Goal: Transaction & Acquisition: Purchase product/service

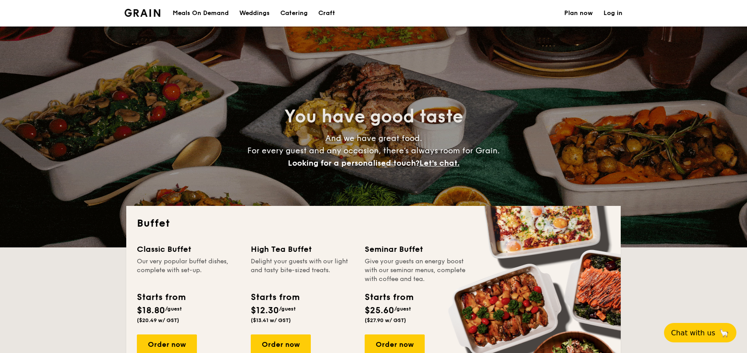
select select
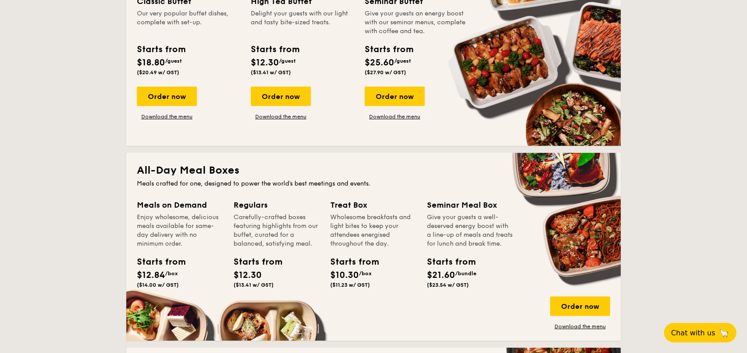
scroll to position [309, 0]
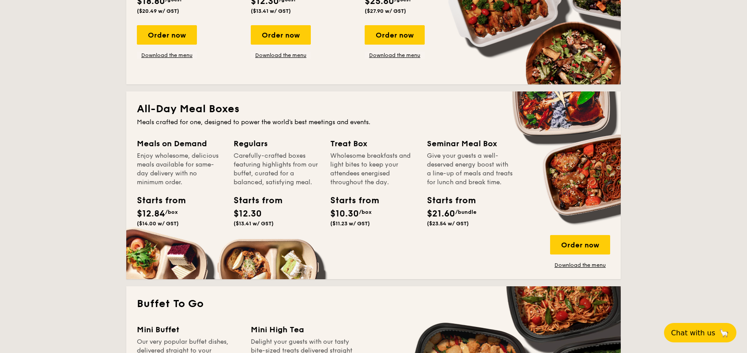
click at [199, 114] on h2 "All-Day Meal Boxes" at bounding box center [373, 109] width 473 height 14
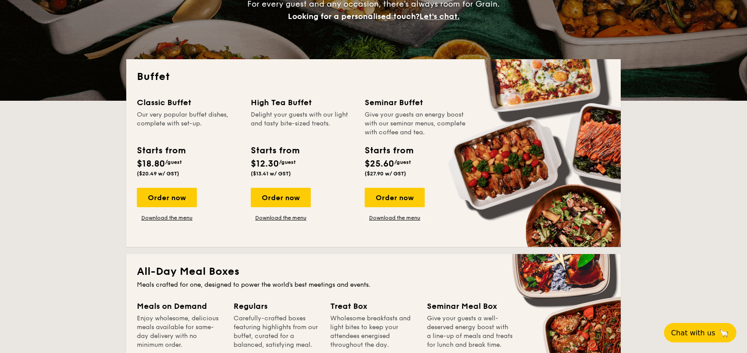
scroll to position [0, 0]
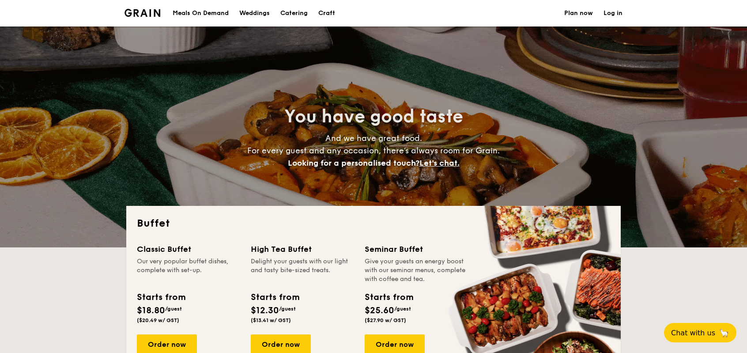
click at [219, 9] on div "Meals On Demand" at bounding box center [201, 13] width 56 height 26
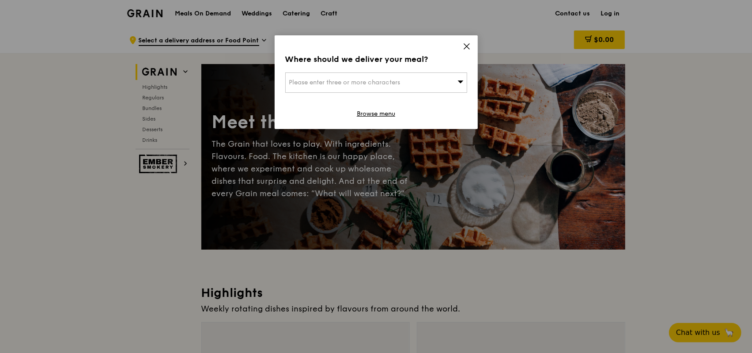
click at [428, 83] on div "Please enter three or more characters" at bounding box center [376, 82] width 182 height 20
click at [437, 65] on div "Where should we deliver your meal?" at bounding box center [376, 59] width 182 height 12
click at [469, 46] on icon at bounding box center [467, 46] width 8 height 8
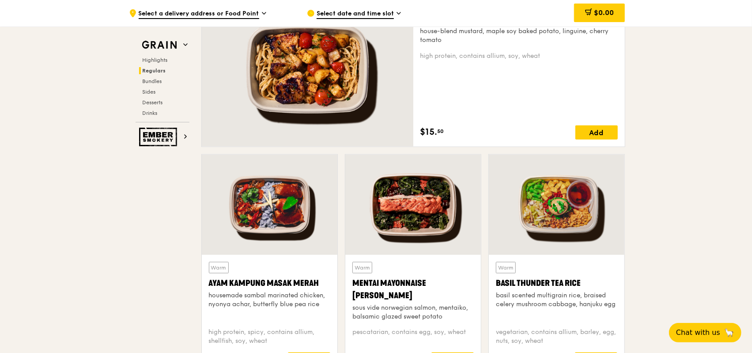
scroll to position [706, 0]
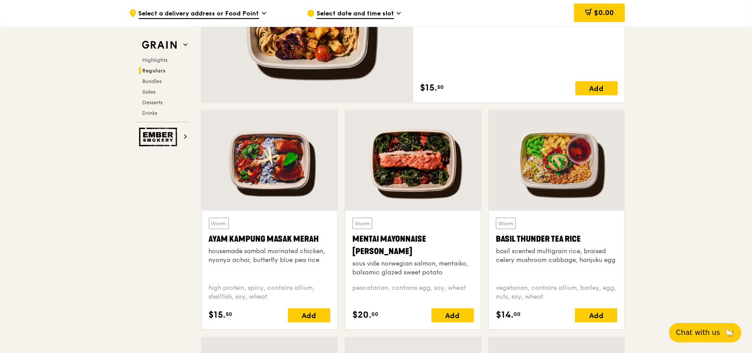
click at [482, 109] on div "Warm Honey Duo Mustard Chicken house-blend mustard, maple soy baked potato, lin…" at bounding box center [413, 28] width 431 height 164
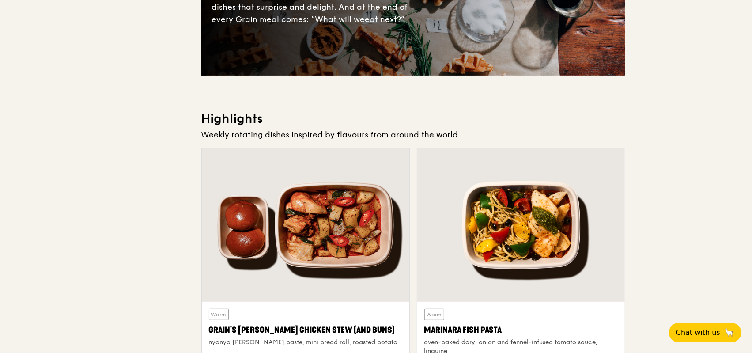
scroll to position [0, 0]
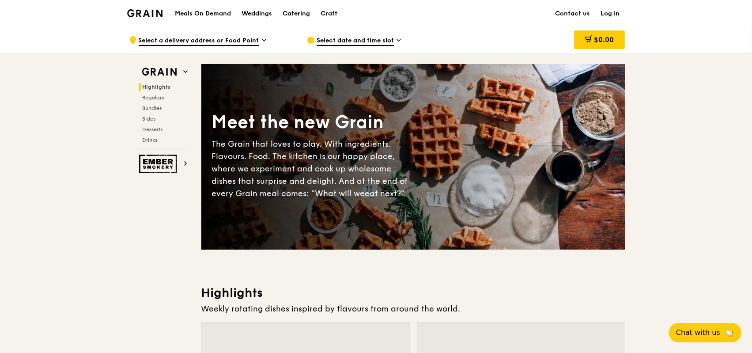
click at [366, 42] on span "Select date and time slot" at bounding box center [354, 41] width 77 height 10
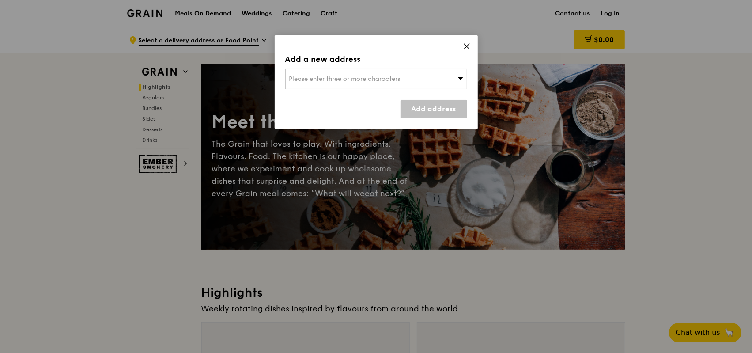
click at [388, 81] on span "Please enter three or more characters" at bounding box center [344, 79] width 111 height 8
click at [369, 78] on input "search" at bounding box center [376, 78] width 181 height 19
click at [358, 79] on input "search" at bounding box center [376, 78] width 181 height 19
type input "50 north"
click at [421, 113] on link "Add address" at bounding box center [433, 109] width 67 height 19
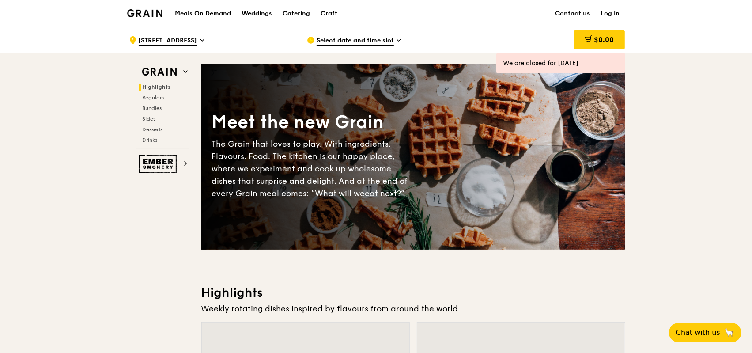
click at [340, 39] on span "Select date and time slot" at bounding box center [354, 41] width 77 height 10
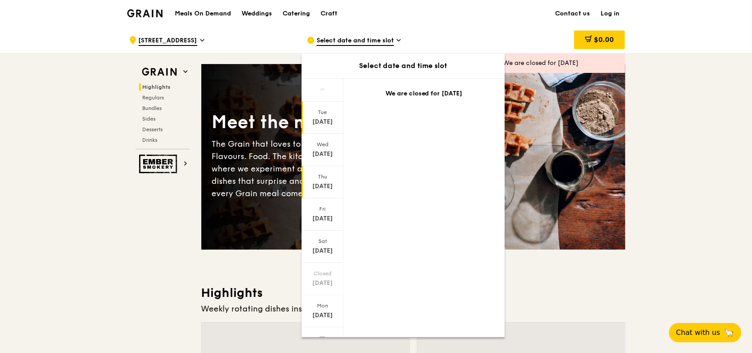
click at [323, 188] on div "[DATE]" at bounding box center [322, 186] width 39 height 9
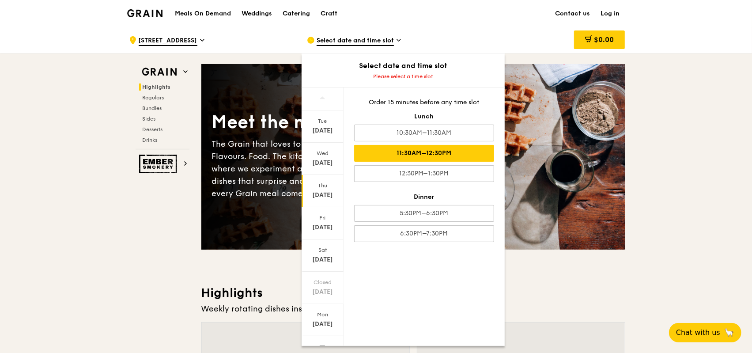
click at [421, 158] on div "11:30AM–12:30PM" at bounding box center [424, 153] width 140 height 17
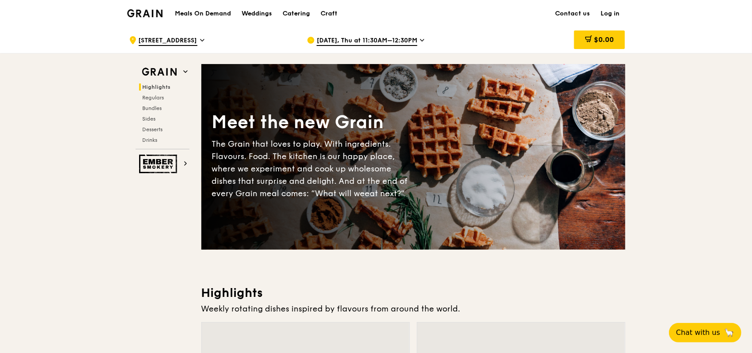
click at [389, 43] on span "[DATE], Thu at 11:30AM–12:30PM" at bounding box center [366, 41] width 101 height 10
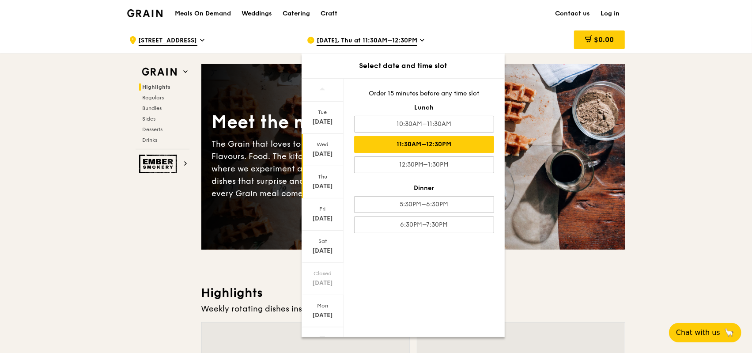
click at [325, 146] on div "Wed" at bounding box center [322, 144] width 39 height 7
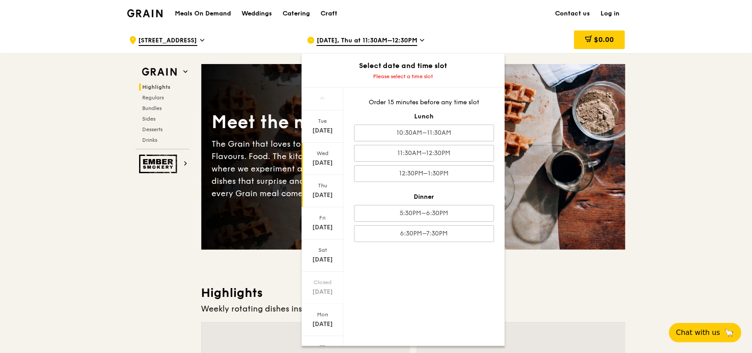
click at [322, 181] on div "Thu Sep 11" at bounding box center [322, 191] width 42 height 32
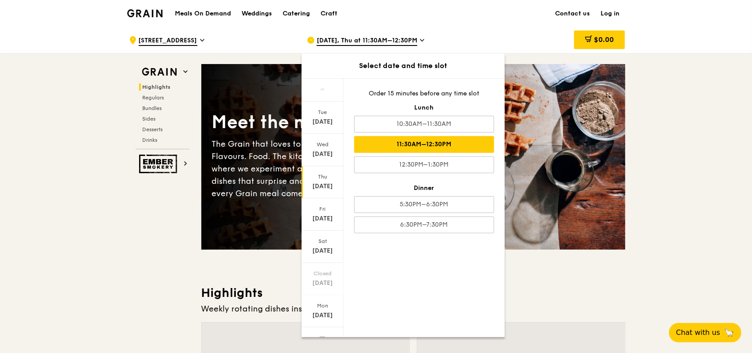
click at [599, 170] on div "Meet the new Grain The Grain that loves to play. With ingredients. Flavours. Fo…" at bounding box center [413, 157] width 424 height 114
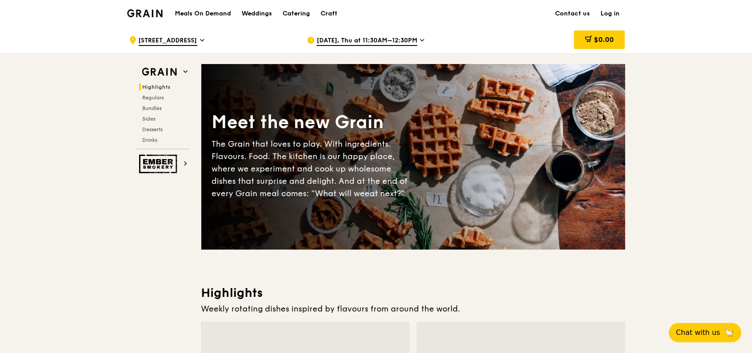
click at [361, 11] on div "Meals On Demand Weddings Catering Craft Contact us Log in" at bounding box center [376, 13] width 498 height 27
click at [608, 13] on link "Log in" at bounding box center [610, 13] width 30 height 26
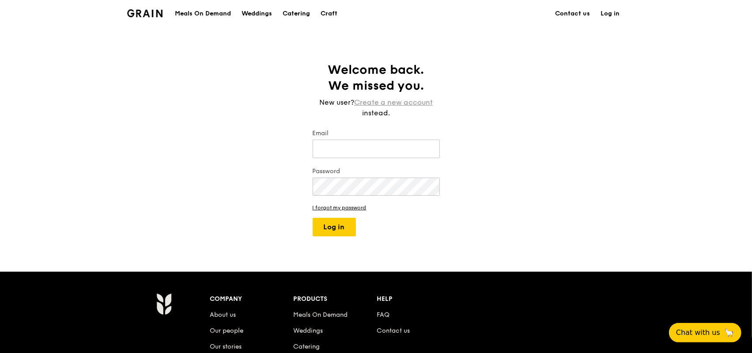
click at [406, 103] on link "Create a new account" at bounding box center [393, 102] width 79 height 11
click at [492, 82] on div "Welcome back. We missed you. New user? Create a new account instead. Email Pass…" at bounding box center [376, 149] width 752 height 174
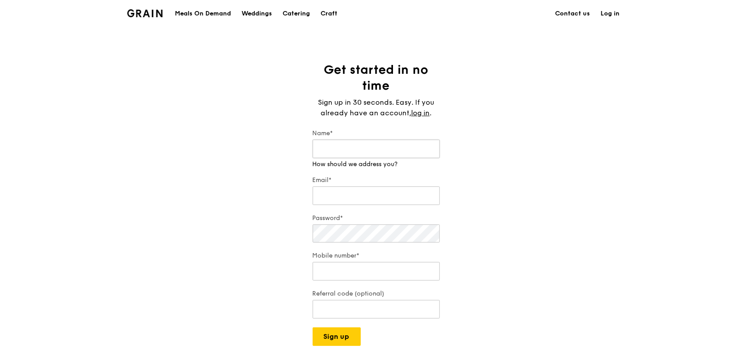
click at [332, 151] on input "Name*" at bounding box center [375, 148] width 127 height 19
type input "[PERSON_NAME]"
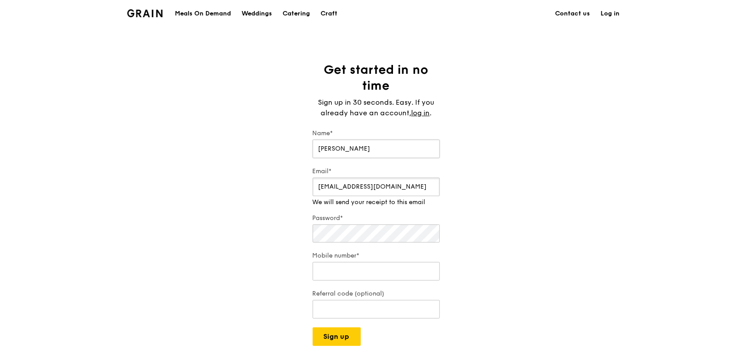
type input "[EMAIL_ADDRESS][DOMAIN_NAME]"
type input "92362657"
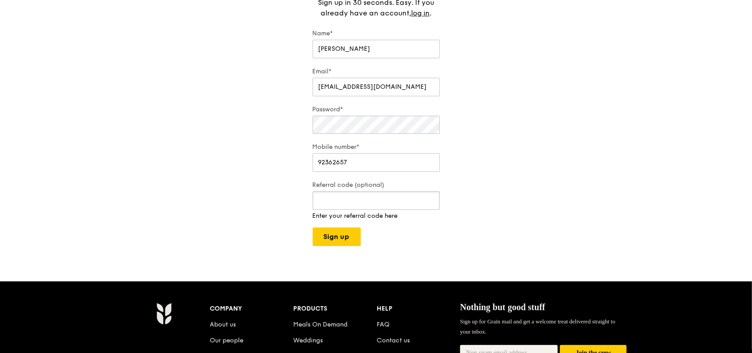
scroll to position [177, 0]
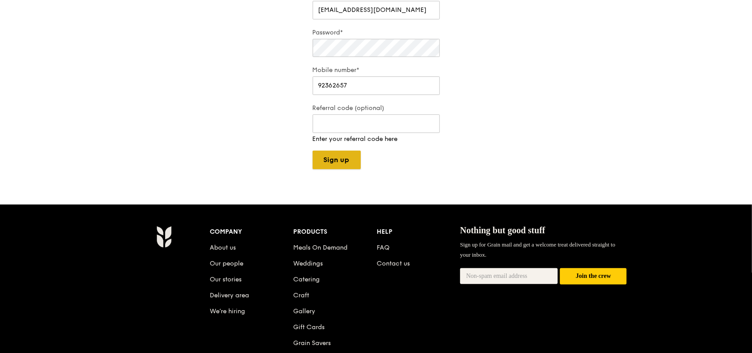
click at [339, 163] on div "Grain logo Meals On Demand Weddings Catering Craft Contact us Log in Get starte…" at bounding box center [376, 144] width 752 height 642
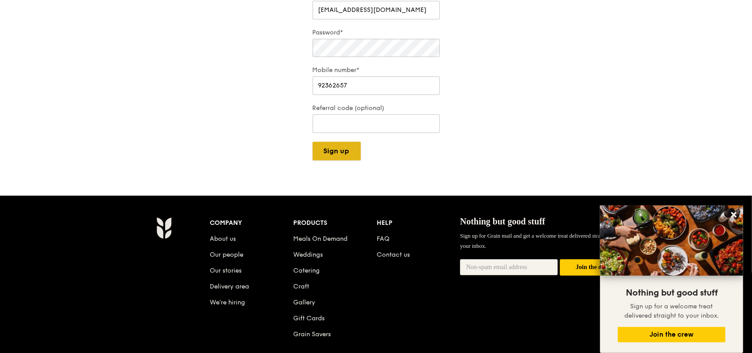
click at [339, 151] on button "Sign up" at bounding box center [336, 151] width 48 height 19
click at [734, 217] on icon at bounding box center [734, 215] width 8 height 8
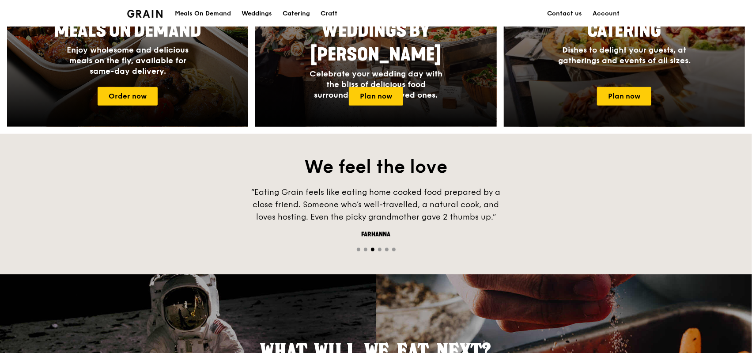
scroll to position [397, 0]
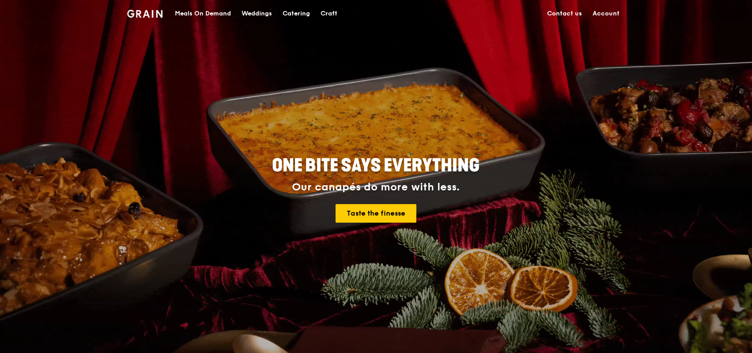
click at [215, 11] on div "Meals On Demand" at bounding box center [203, 13] width 56 height 26
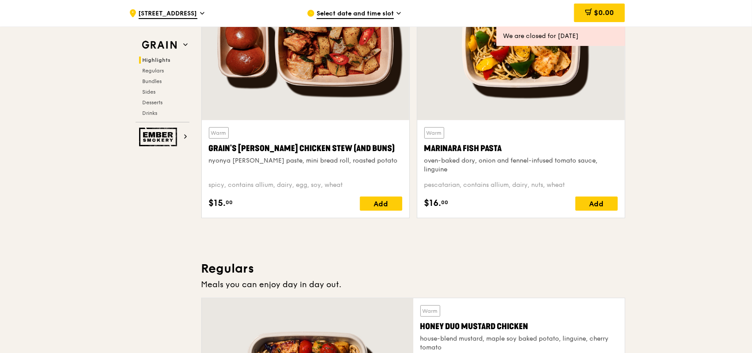
scroll to position [397, 0]
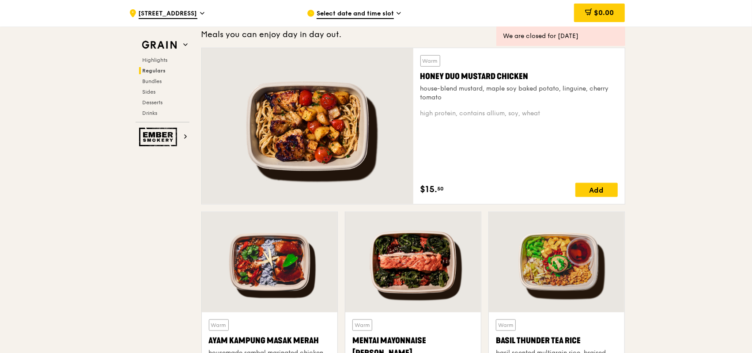
scroll to position [618, 0]
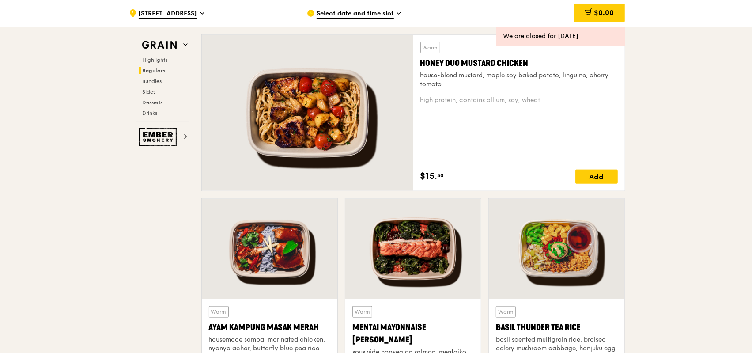
click at [602, 181] on div "Add" at bounding box center [596, 176] width 42 height 14
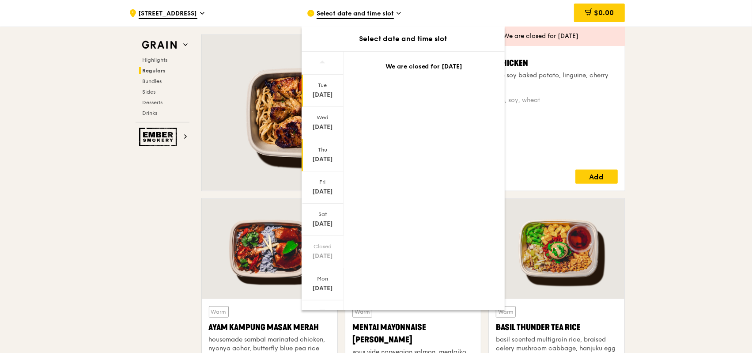
click at [326, 161] on div "[DATE]" at bounding box center [322, 159] width 39 height 9
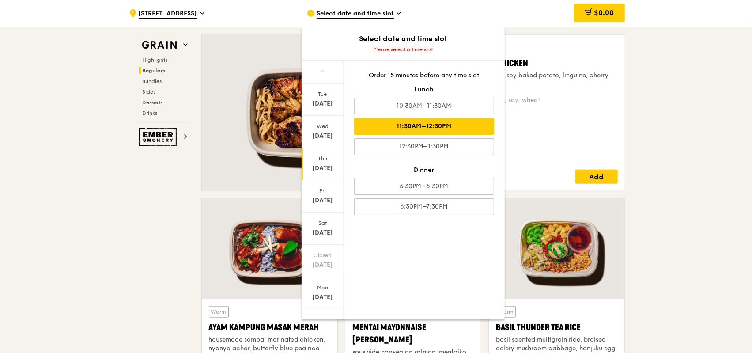
click at [433, 127] on div "11:30AM–12:30PM" at bounding box center [424, 126] width 140 height 17
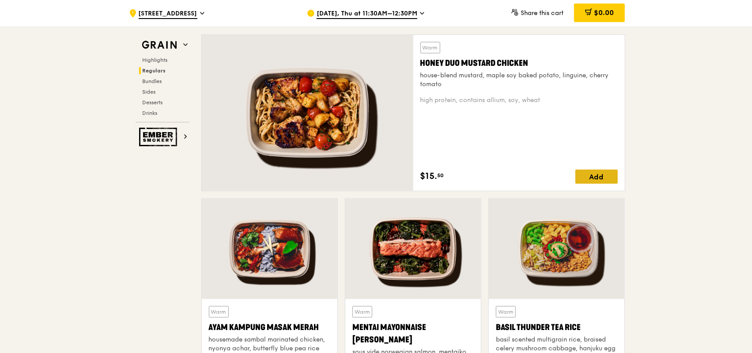
click at [600, 177] on div "Add" at bounding box center [596, 176] width 42 height 14
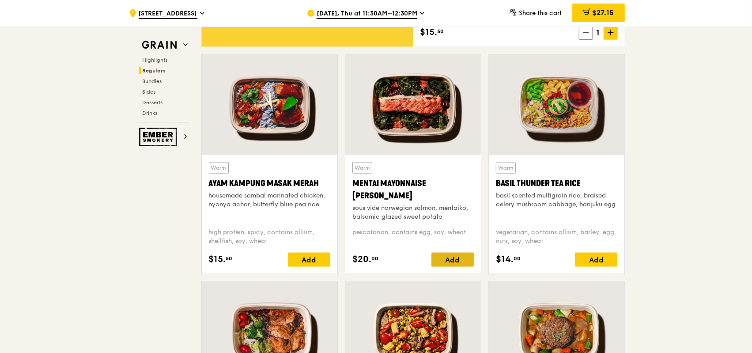
scroll to position [750, 0]
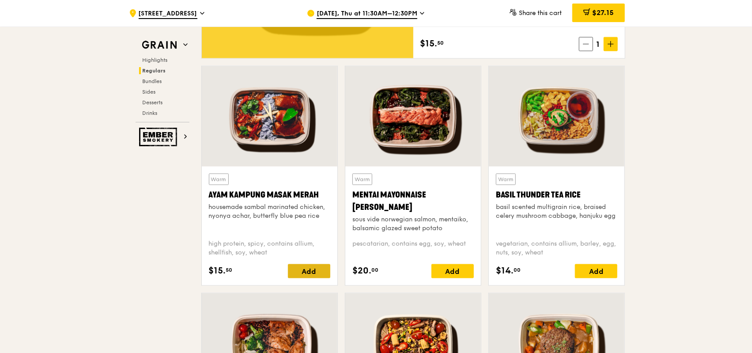
click at [312, 271] on div "Add" at bounding box center [309, 271] width 42 height 14
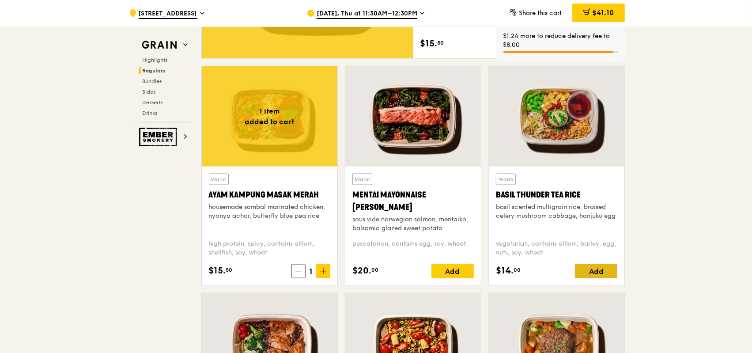
click at [588, 271] on div "Add" at bounding box center [596, 271] width 42 height 14
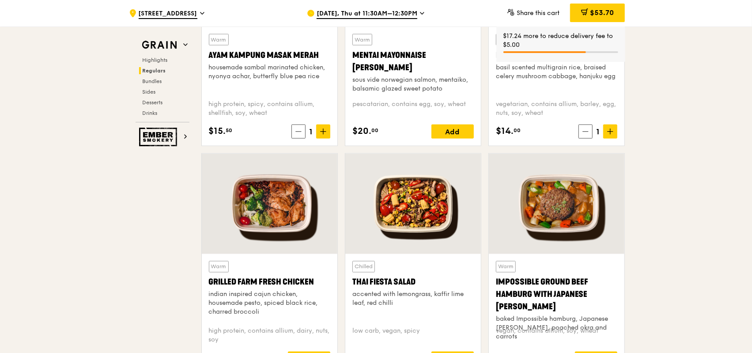
scroll to position [927, 0]
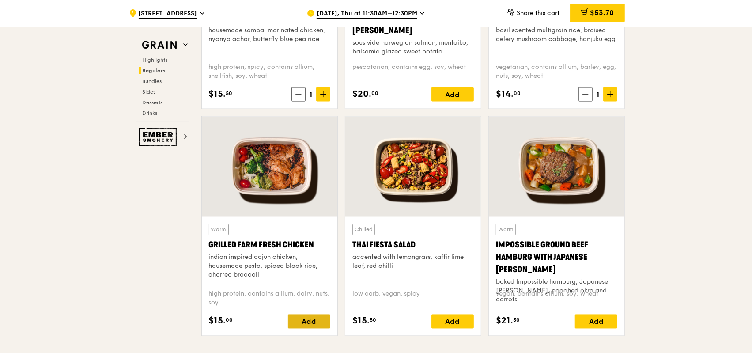
click at [308, 321] on div "Add" at bounding box center [309, 321] width 42 height 14
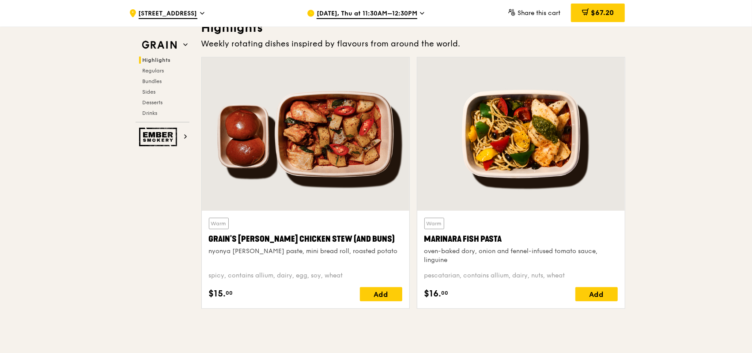
scroll to position [265, 0]
click at [384, 293] on div "Add" at bounding box center [381, 293] width 42 height 14
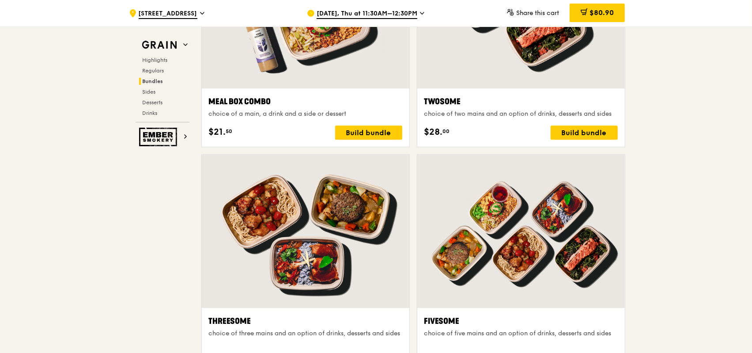
scroll to position [1501, 0]
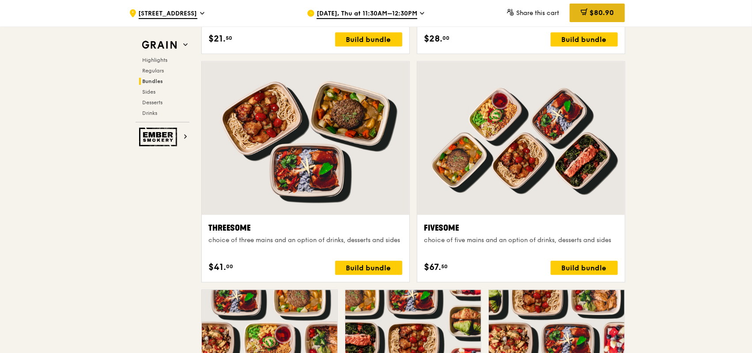
click at [596, 10] on span "$80.90" at bounding box center [601, 12] width 24 height 8
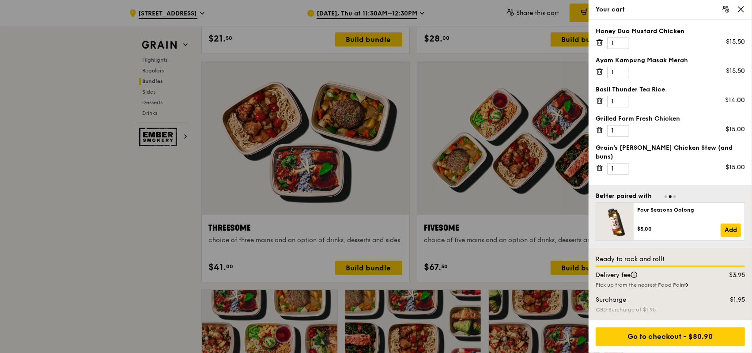
click at [602, 43] on icon at bounding box center [599, 43] width 4 height 4
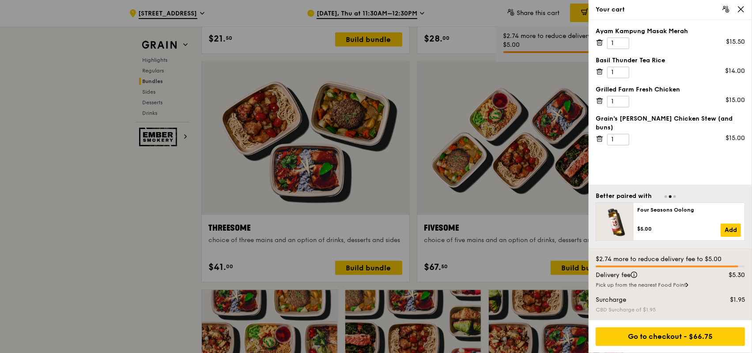
click at [601, 44] on icon at bounding box center [599, 42] width 8 height 8
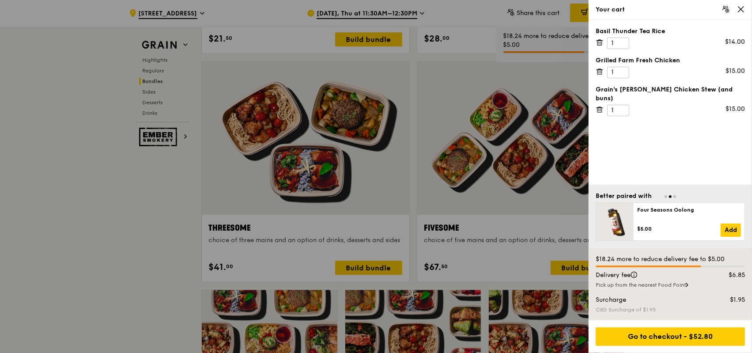
click at [601, 44] on icon at bounding box center [599, 42] width 8 height 8
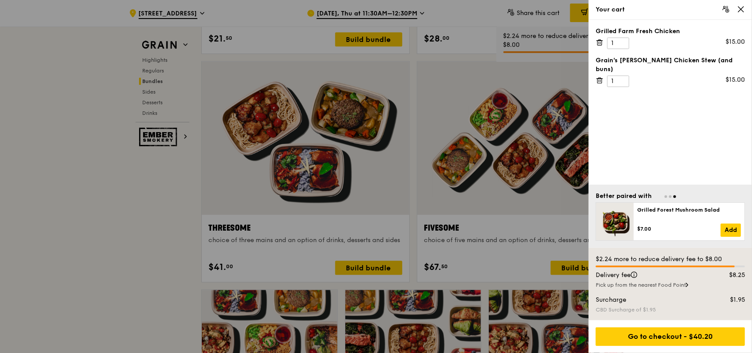
click at [601, 44] on icon at bounding box center [599, 42] width 8 height 8
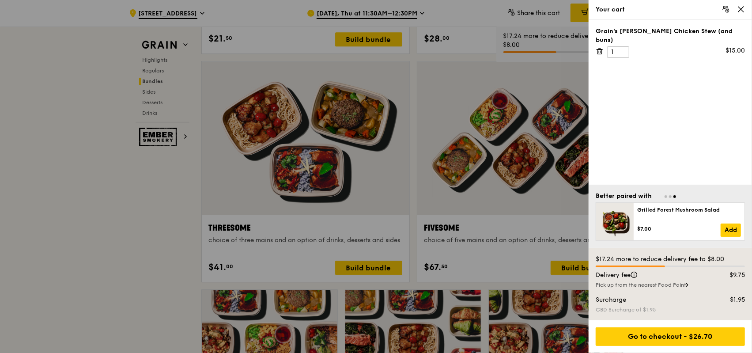
click at [601, 47] on icon at bounding box center [599, 51] width 8 height 8
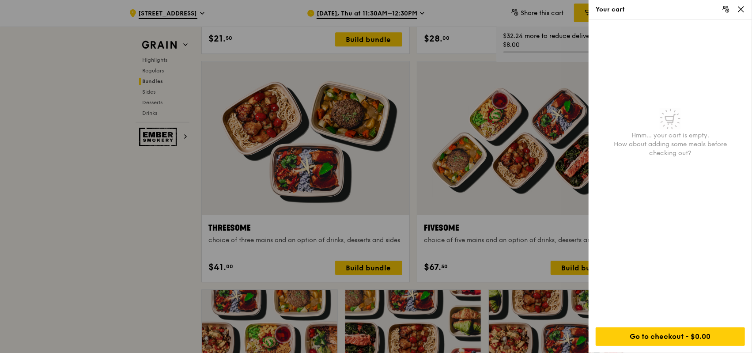
click at [742, 8] on icon at bounding box center [741, 9] width 8 height 8
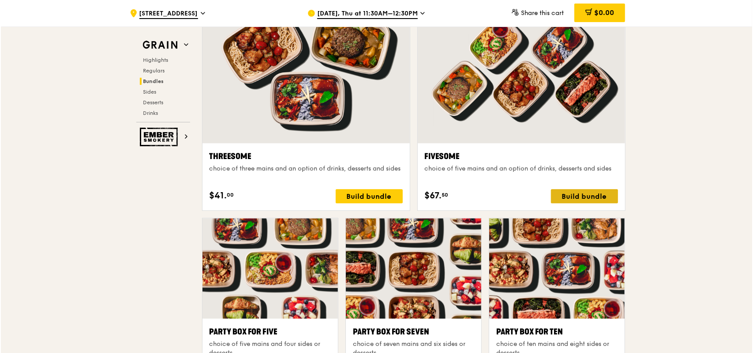
scroll to position [1633, 0]
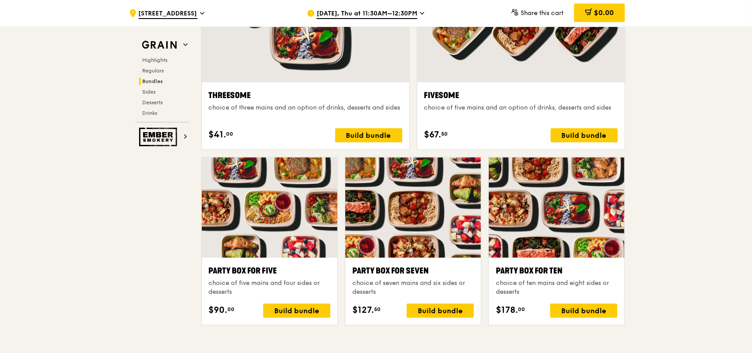
click at [708, 213] on div ".cls-1 { fill: none; stroke: #fff; stroke-linecap: round; stroke-linejoin: roun…" at bounding box center [376, 254] width 752 height 3722
click at [599, 132] on div "Build bundle" at bounding box center [583, 135] width 67 height 14
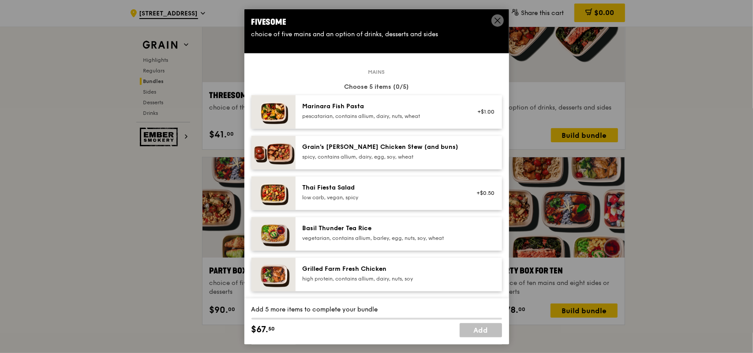
click at [362, 113] on div "pescatarian, contains allium, dairy, nuts, wheat" at bounding box center [382, 116] width 158 height 7
click at [362, 116] on div "pescatarian, contains allium, dairy, nuts, wheat" at bounding box center [382, 116] width 158 height 7
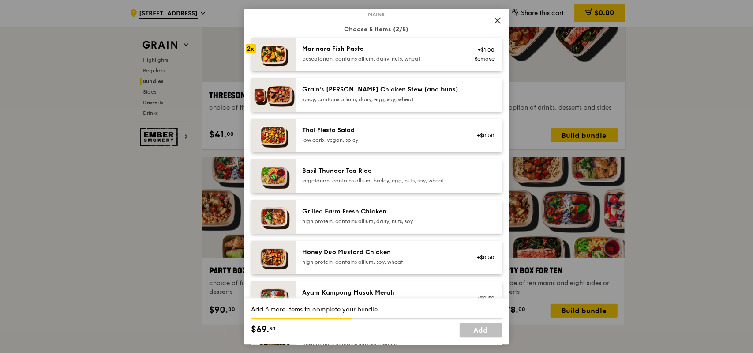
scroll to position [44, 0]
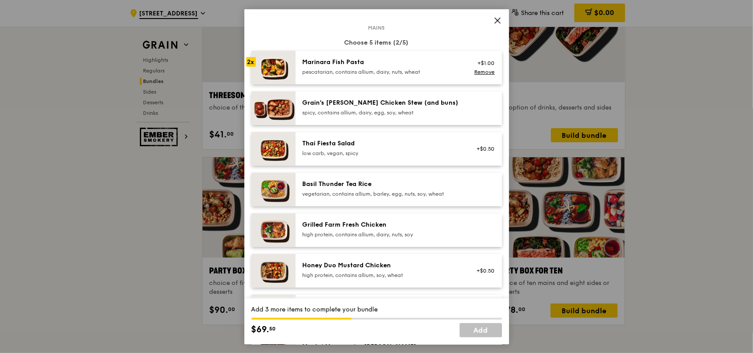
click at [379, 112] on div "spicy, contains allium, dairy, egg, soy, wheat" at bounding box center [382, 112] width 158 height 7
click at [374, 190] on div "vegetarian, contains allium, barley, egg, nuts, soy, wheat" at bounding box center [382, 193] width 158 height 7
click at [374, 224] on div "Grilled Farm Fresh Chicken" at bounding box center [382, 224] width 158 height 9
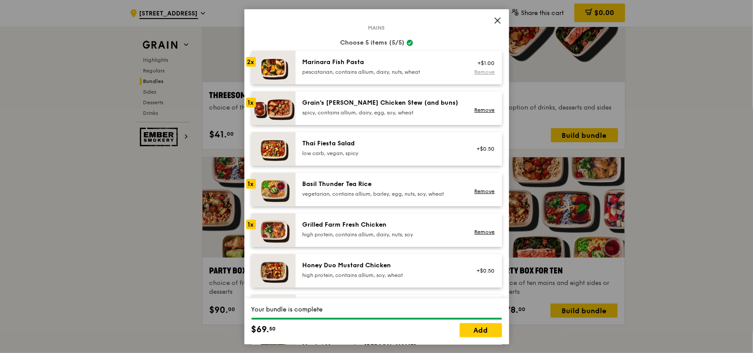
click at [474, 72] on link "Remove" at bounding box center [484, 72] width 20 height 6
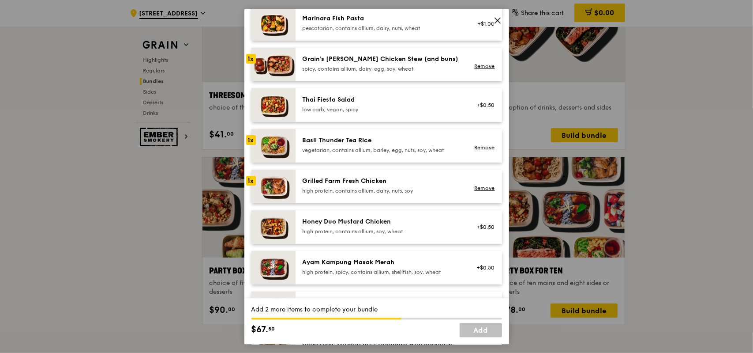
scroll to position [132, 0]
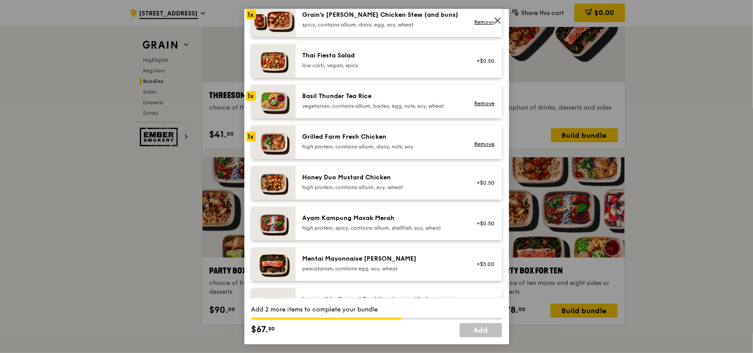
click at [394, 220] on div "Ayam Kampung Masak Merah" at bounding box center [382, 217] width 158 height 9
click at [434, 188] on div "high protein, contains allium, soy, wheat" at bounding box center [382, 186] width 158 height 7
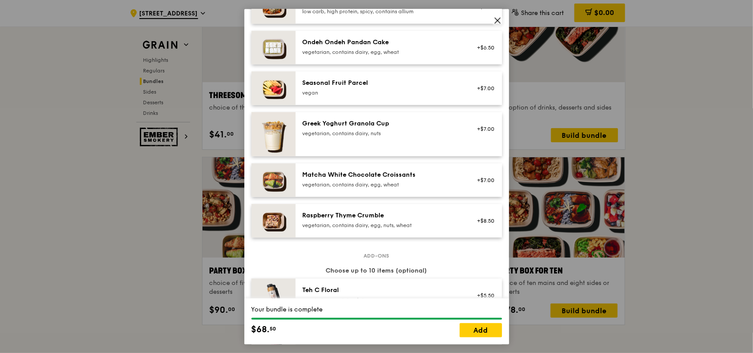
scroll to position [662, 0]
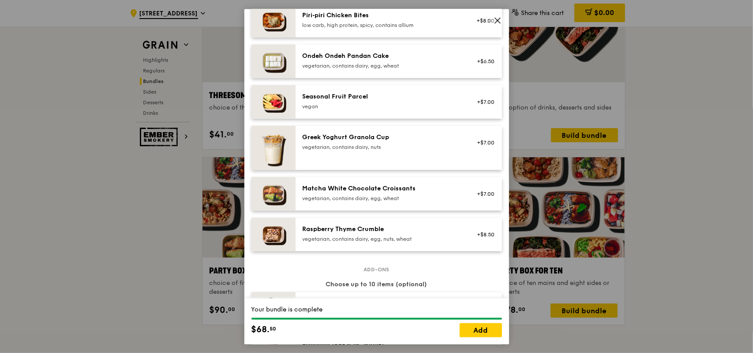
click at [380, 101] on div "Seasonal Fruit Parcel [GEOGRAPHIC_DATA]" at bounding box center [382, 101] width 158 height 18
click at [417, 104] on div "vegan" at bounding box center [382, 105] width 158 height 7
click at [476, 105] on link "Remove" at bounding box center [484, 106] width 20 height 6
click at [420, 100] on div "Seasonal Fruit Parcel [GEOGRAPHIC_DATA]" at bounding box center [382, 101] width 158 height 18
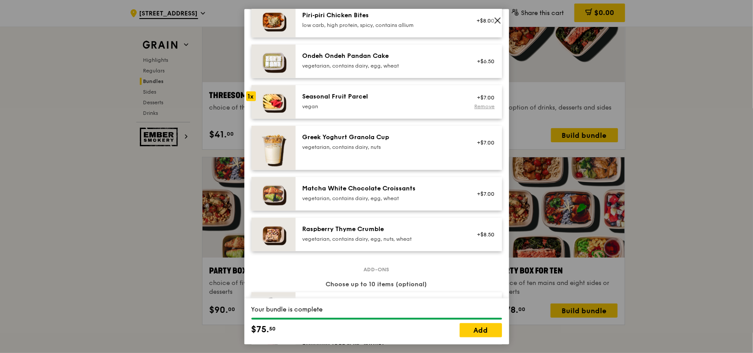
click at [478, 105] on link "Remove" at bounding box center [484, 106] width 20 height 6
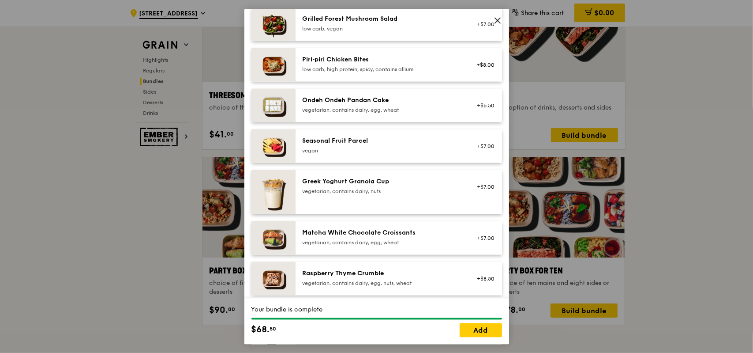
click at [408, 107] on div "vegetarian, contains dairy, egg, wheat" at bounding box center [382, 109] width 158 height 7
click at [413, 234] on div "Matcha White Chocolate Croissants" at bounding box center [382, 232] width 158 height 9
click at [477, 240] on link "Remove" at bounding box center [484, 242] width 20 height 6
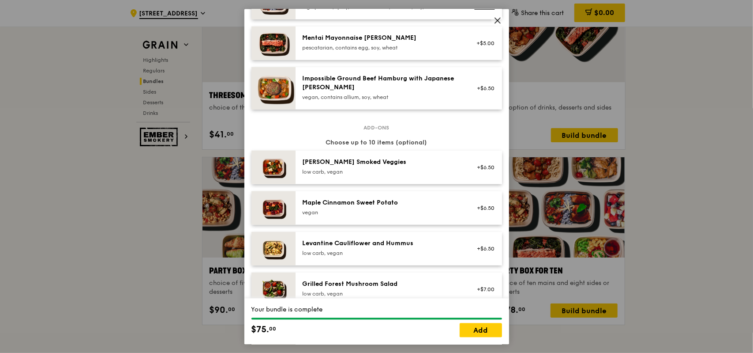
scroll to position [530, 0]
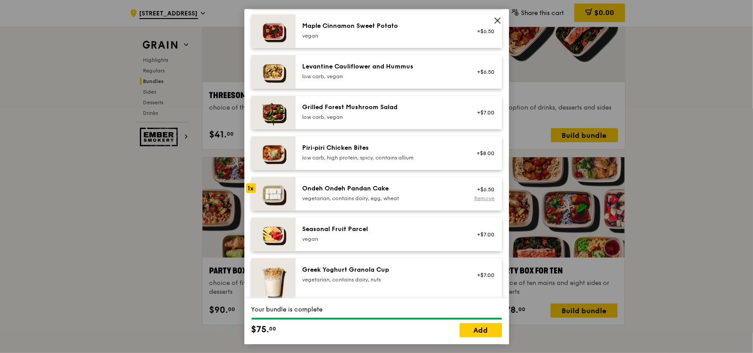
click at [474, 197] on link "Remove" at bounding box center [484, 198] width 20 height 6
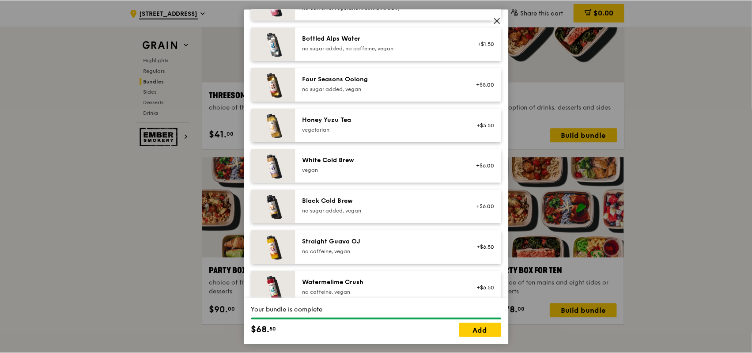
scroll to position [1020, 0]
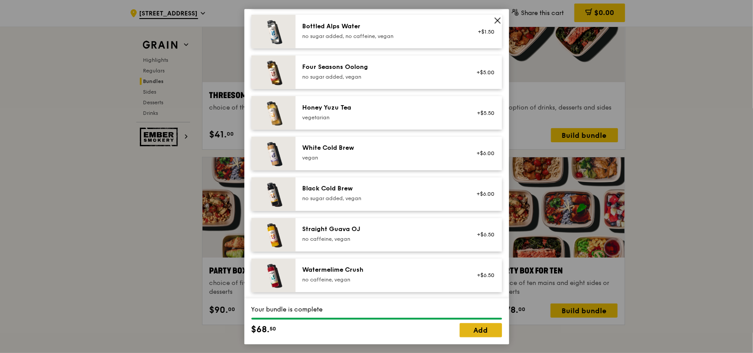
click at [473, 333] on link "Add" at bounding box center [481, 330] width 42 height 14
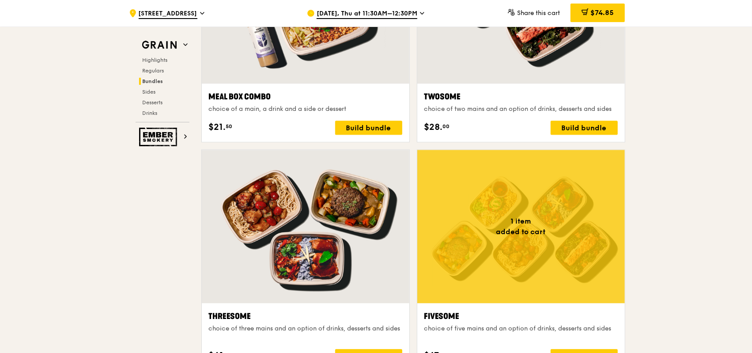
scroll to position [1501, 0]
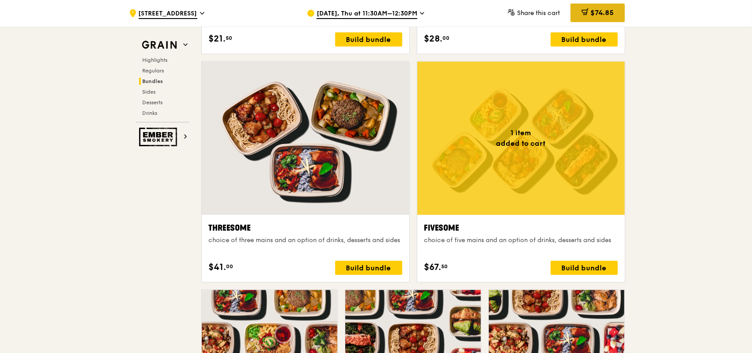
click at [606, 15] on span "$74.85" at bounding box center [601, 12] width 23 height 8
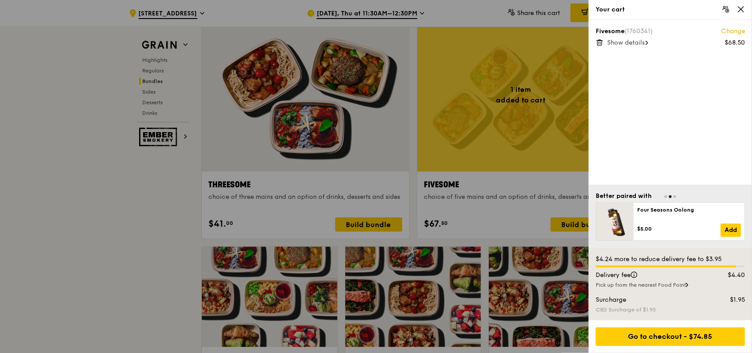
scroll to position [1589, 0]
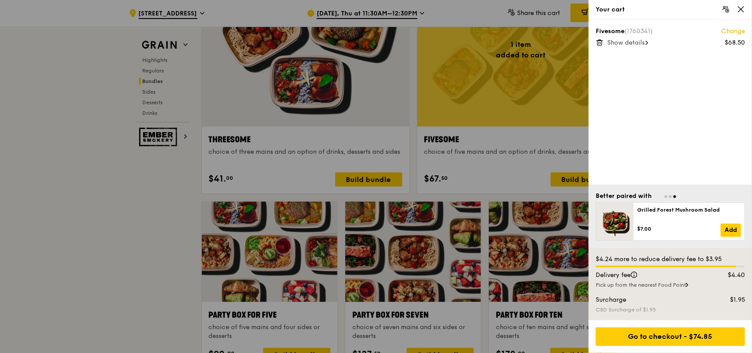
click at [113, 238] on div at bounding box center [376, 176] width 752 height 353
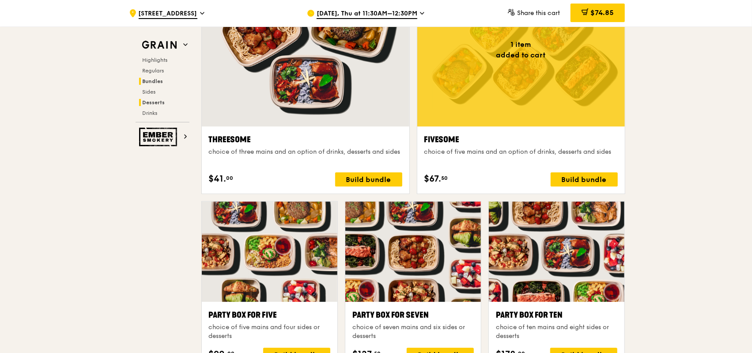
click at [145, 102] on span "Desserts" at bounding box center [154, 102] width 23 height 6
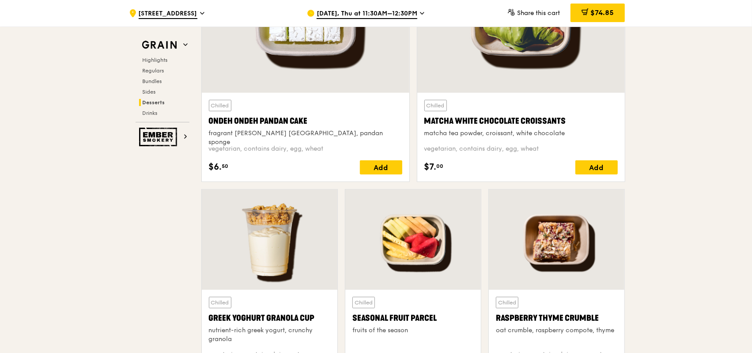
scroll to position [2648, 0]
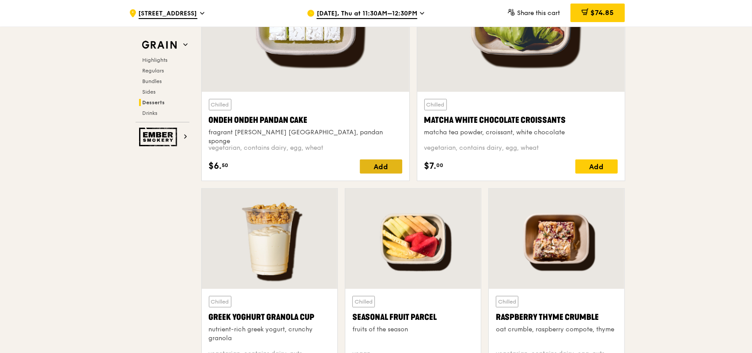
click at [391, 163] on div "Add" at bounding box center [381, 166] width 42 height 14
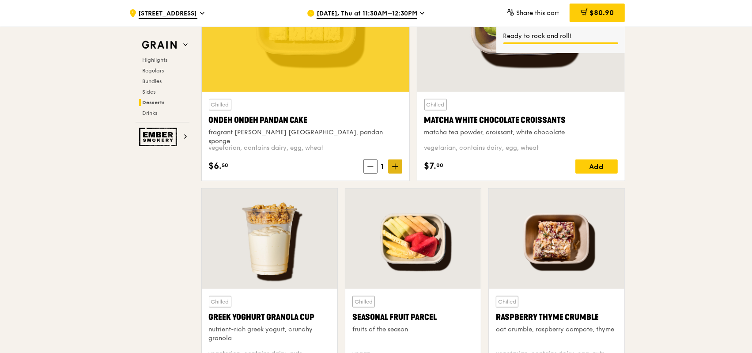
click at [399, 163] on span at bounding box center [395, 166] width 14 height 14
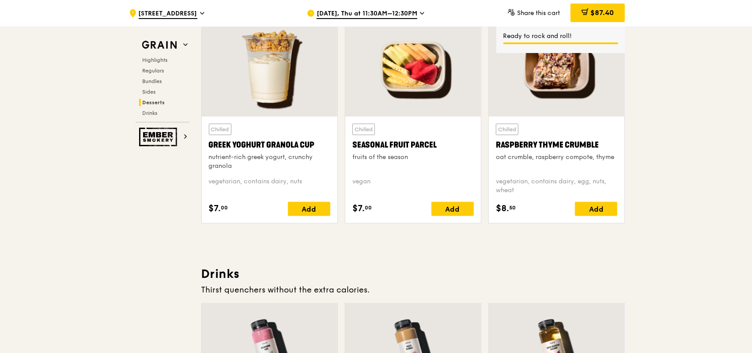
scroll to position [2913, 0]
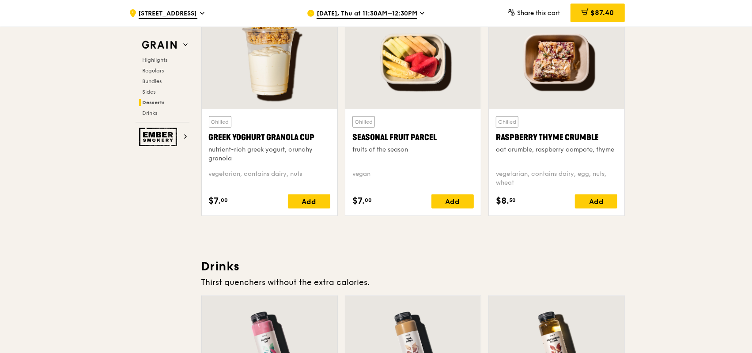
scroll to position [2825, 0]
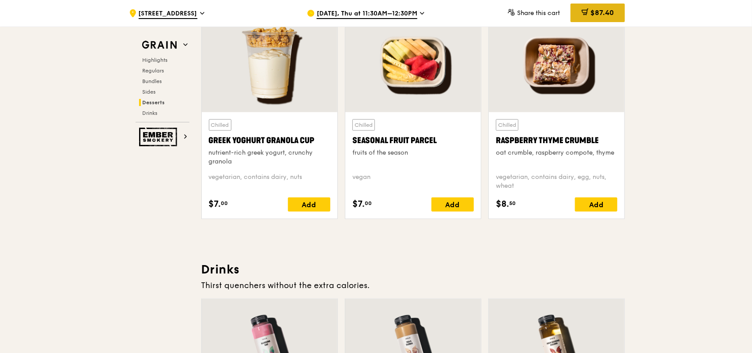
click at [601, 15] on span "$87.40" at bounding box center [601, 12] width 23 height 8
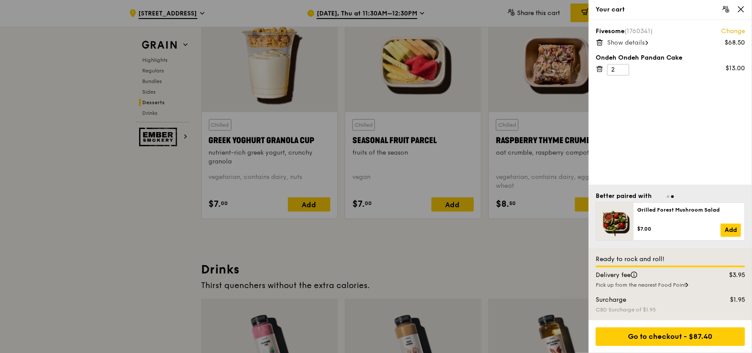
click at [551, 242] on div at bounding box center [376, 176] width 752 height 353
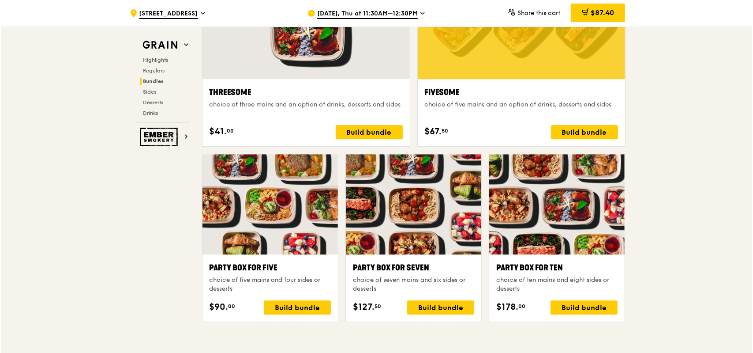
scroll to position [1589, 0]
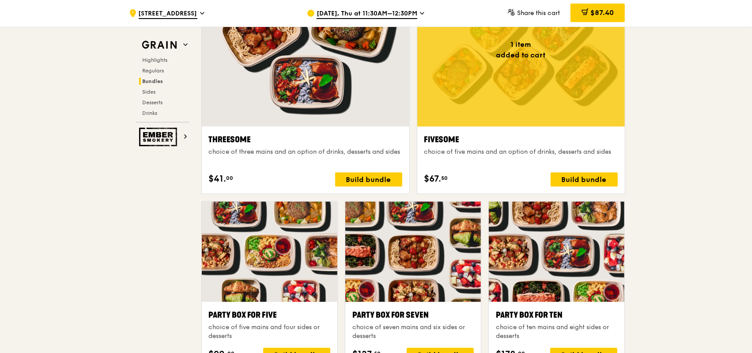
click at [526, 90] on div at bounding box center [520, 49] width 207 height 153
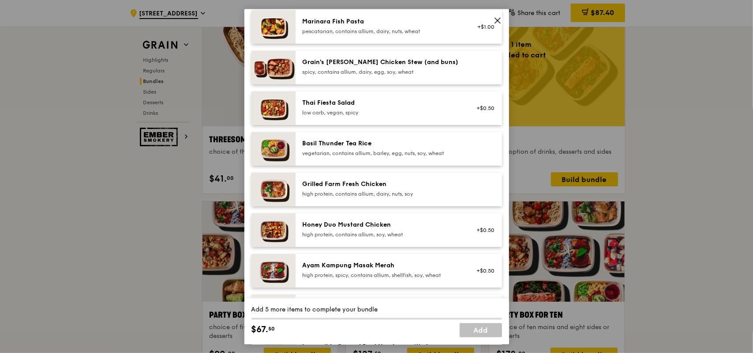
scroll to position [88, 0]
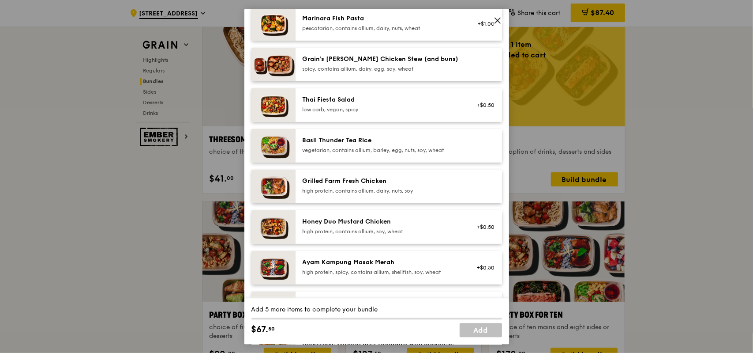
click at [423, 149] on div "vegetarian, contains allium, barley, egg, nuts, soy, wheat" at bounding box center [382, 149] width 158 height 7
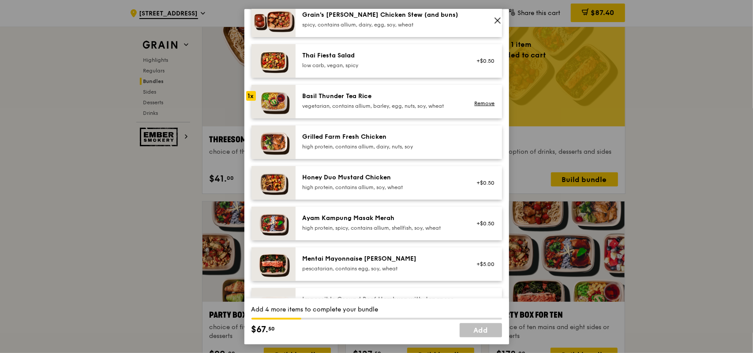
click at [404, 139] on div "Grilled Farm Fresh Chicken" at bounding box center [382, 136] width 158 height 9
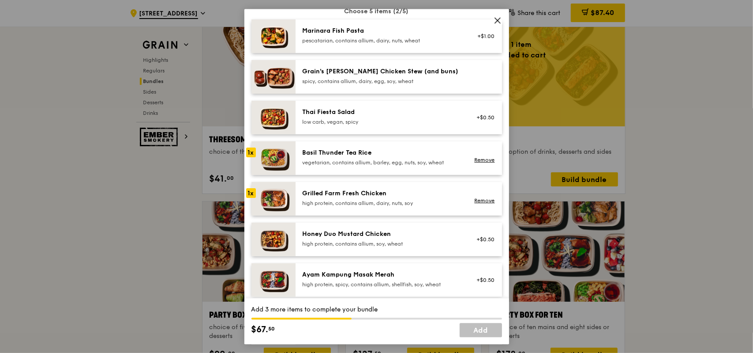
scroll to position [44, 0]
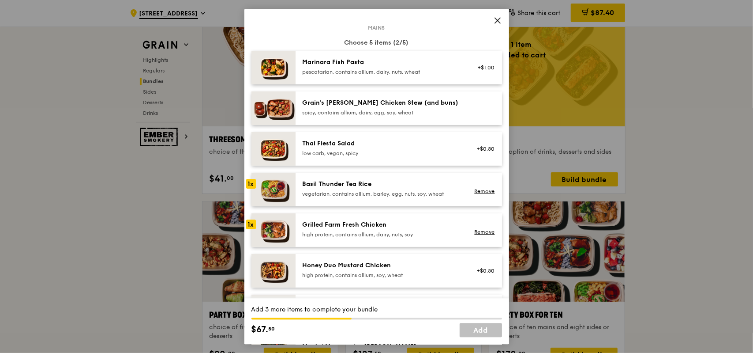
click at [395, 109] on div "spicy, contains allium, dairy, egg, soy, wheat" at bounding box center [382, 112] width 158 height 7
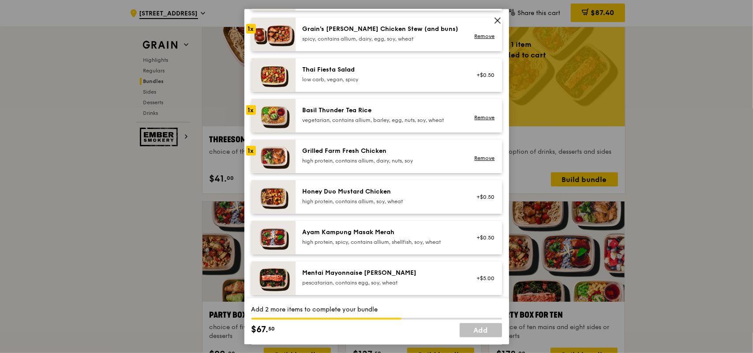
scroll to position [132, 0]
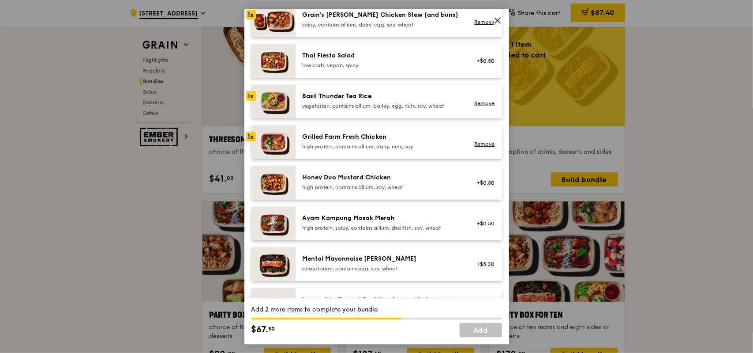
click at [386, 61] on div "low carb, vegan, spicy" at bounding box center [382, 64] width 158 height 7
click at [393, 185] on div "high protein, contains allium, soy, wheat" at bounding box center [382, 186] width 158 height 7
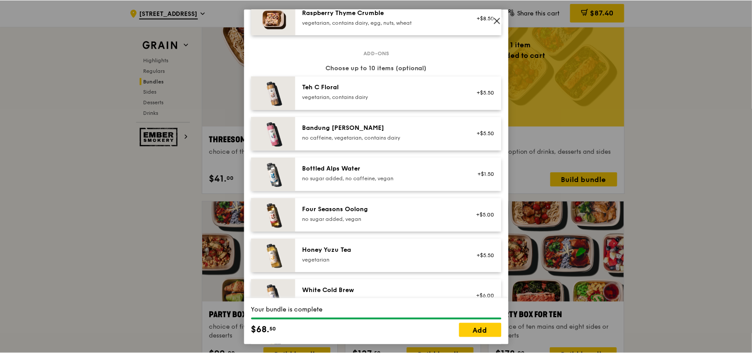
scroll to position [1020, 0]
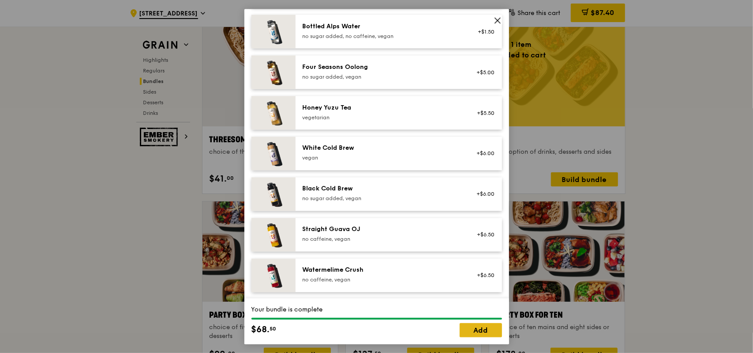
click at [493, 330] on link "Add" at bounding box center [481, 330] width 42 height 14
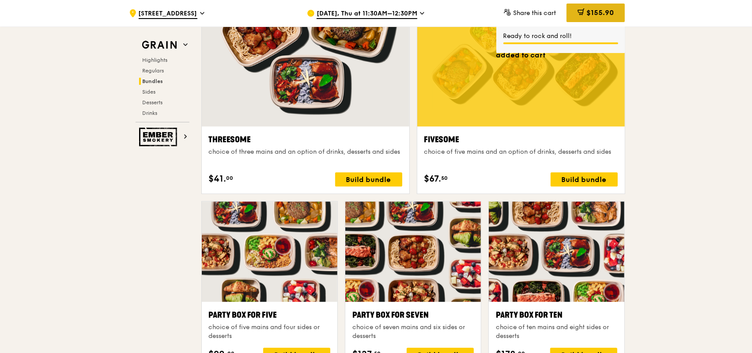
click at [588, 18] on div "$155.90" at bounding box center [595, 13] width 58 height 19
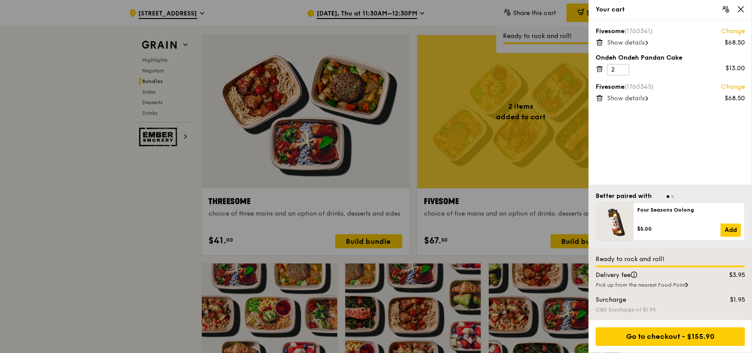
scroll to position [1501, 0]
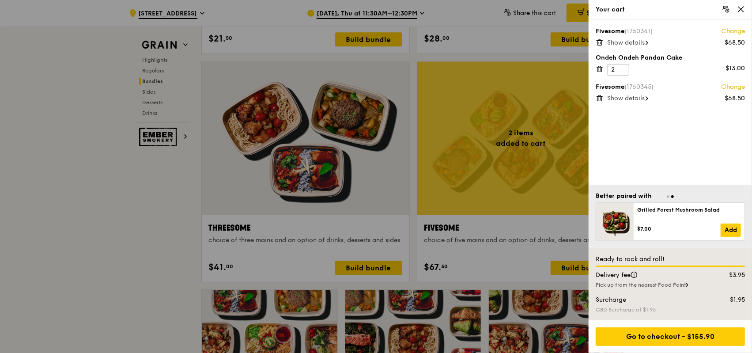
click at [633, 42] on span "Show details" at bounding box center [626, 43] width 38 height 8
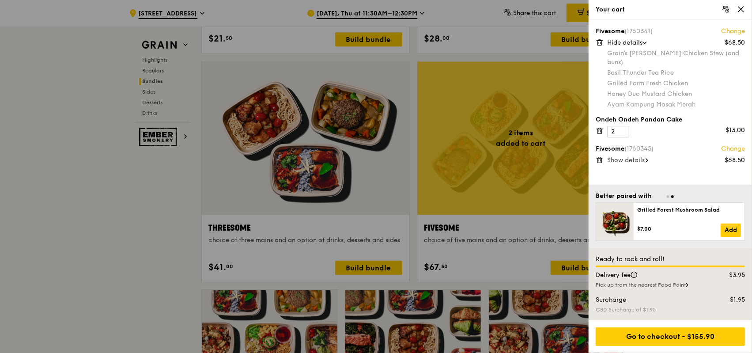
click at [644, 156] on span "Show details" at bounding box center [626, 160] width 38 height 8
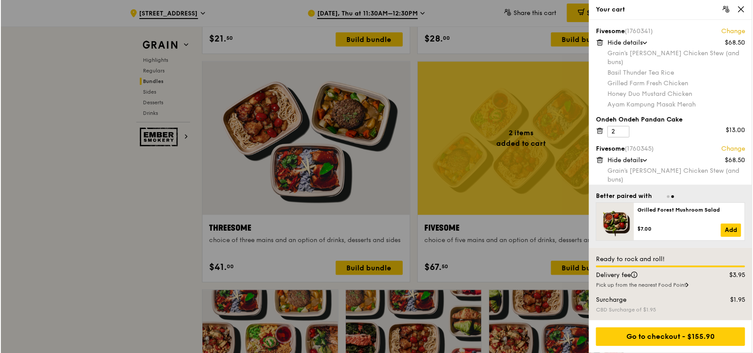
scroll to position [29, 0]
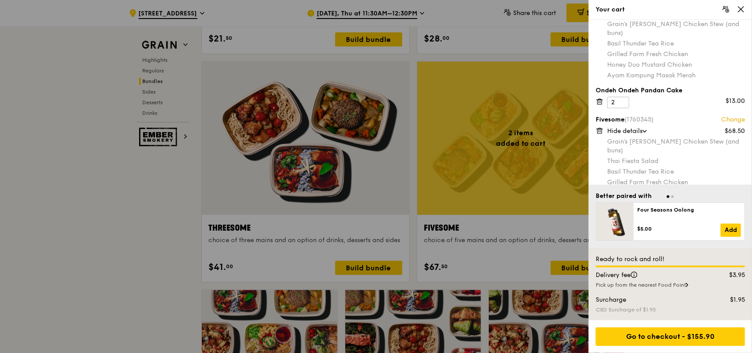
click at [506, 190] on div at bounding box center [376, 176] width 752 height 353
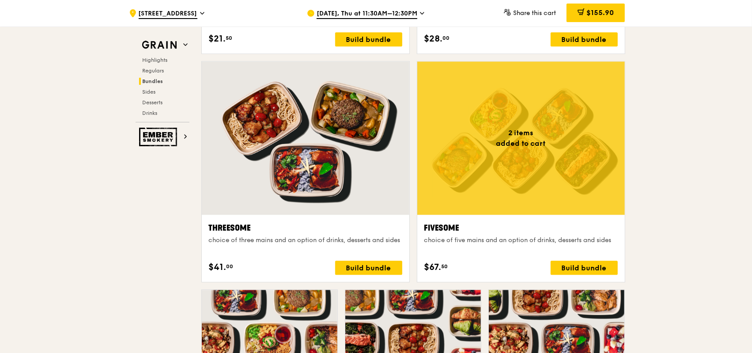
click at [514, 142] on div at bounding box center [520, 137] width 207 height 153
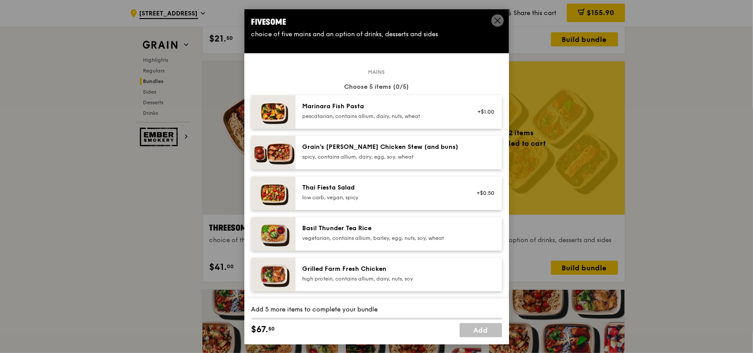
click at [405, 152] on div "Grain's [PERSON_NAME] Chicken Stew (and buns) spicy, contains allium, dairy, eg…" at bounding box center [382, 152] width 158 height 18
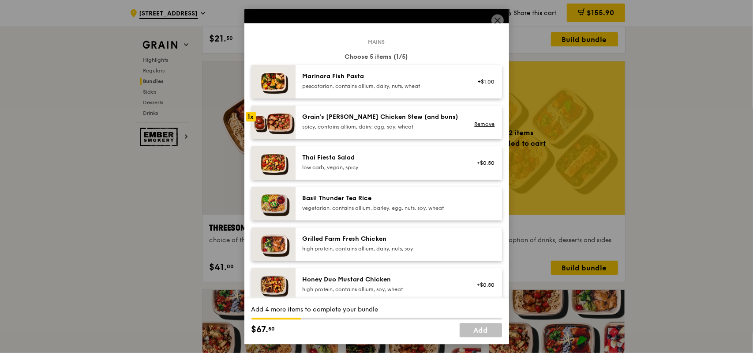
scroll to position [44, 0]
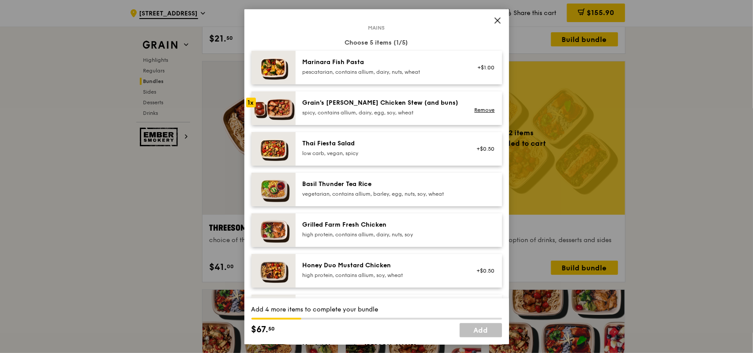
click at [425, 188] on div "Basil Thunder Tea Rice" at bounding box center [382, 184] width 158 height 9
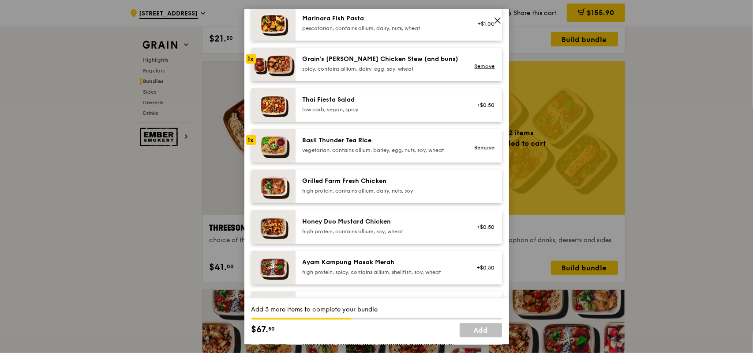
click at [425, 188] on div "high protein, contains allium, dairy, nuts, soy" at bounding box center [382, 190] width 158 height 7
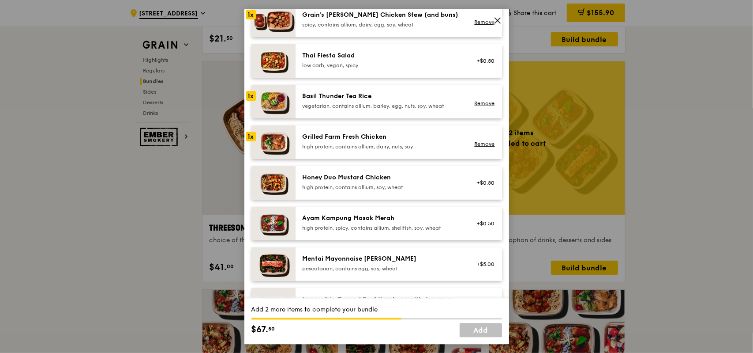
click at [424, 181] on div "Honey Duo Mustard Chicken high protein, contains allium, soy, wheat" at bounding box center [382, 182] width 158 height 18
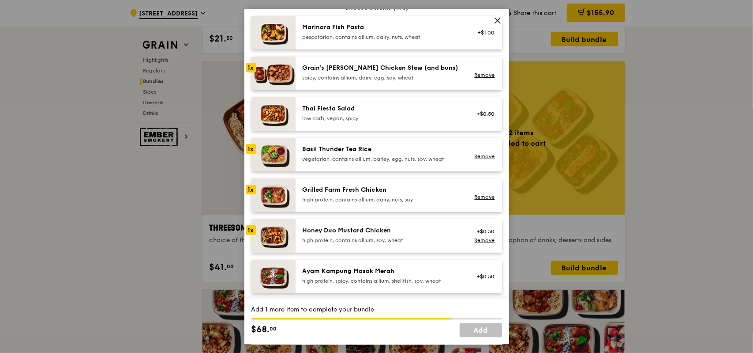
scroll to position [88, 0]
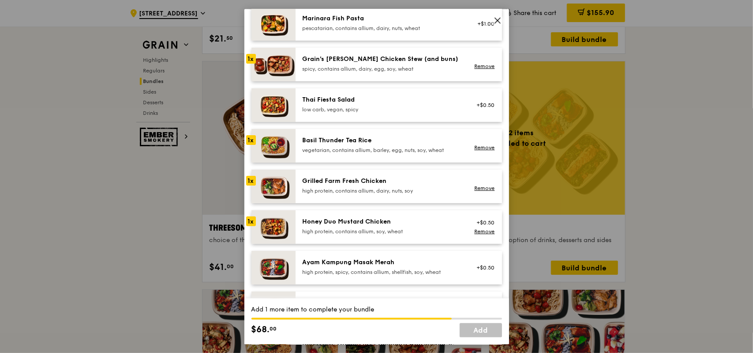
click at [435, 260] on div "Ayam Kampung Masak Merah" at bounding box center [382, 261] width 158 height 9
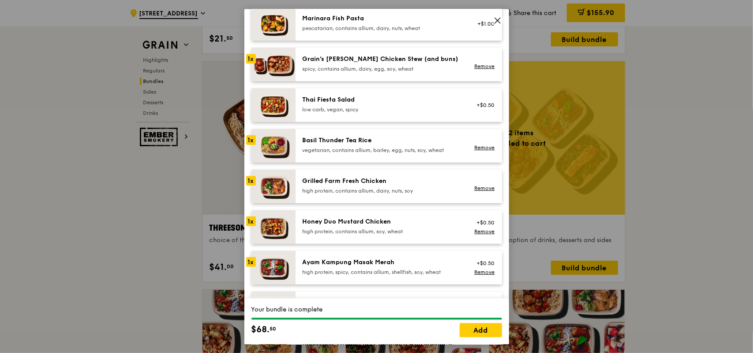
scroll to position [221, 0]
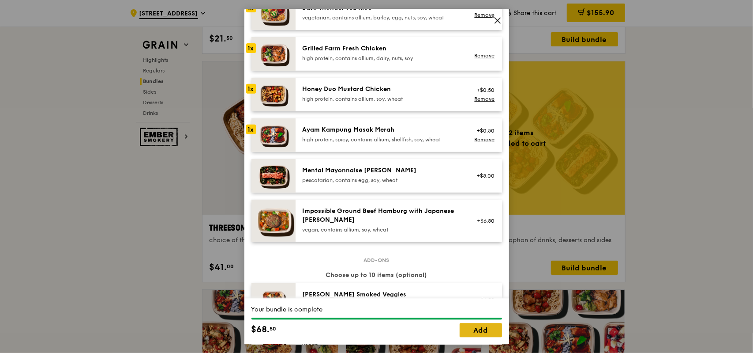
click at [488, 333] on link "Add" at bounding box center [481, 330] width 42 height 14
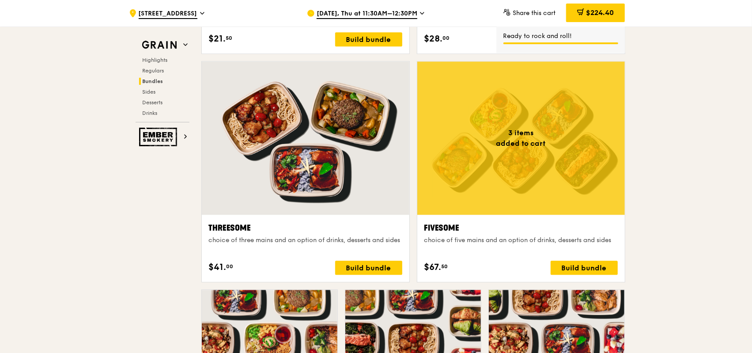
click at [544, 145] on div at bounding box center [520, 137] width 207 height 153
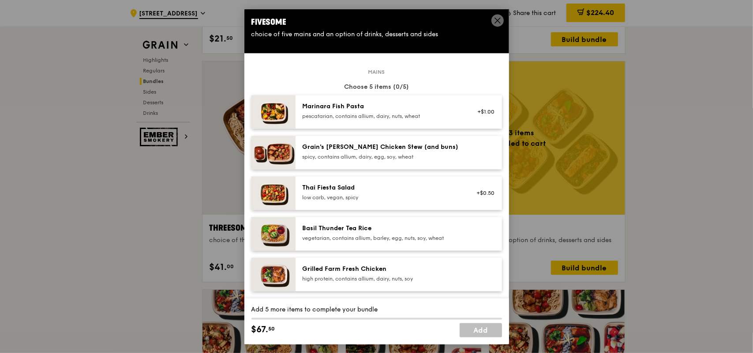
click at [434, 156] on div "spicy, contains allium, dairy, egg, soy, wheat" at bounding box center [382, 156] width 158 height 7
click at [421, 225] on div "Basil Thunder Tea Rice" at bounding box center [382, 228] width 158 height 9
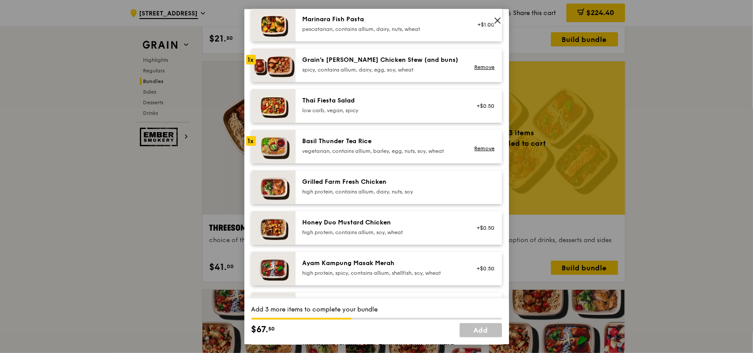
scroll to position [88, 0]
click at [431, 181] on div "Grilled Farm Fresh Chicken" at bounding box center [382, 180] width 158 height 9
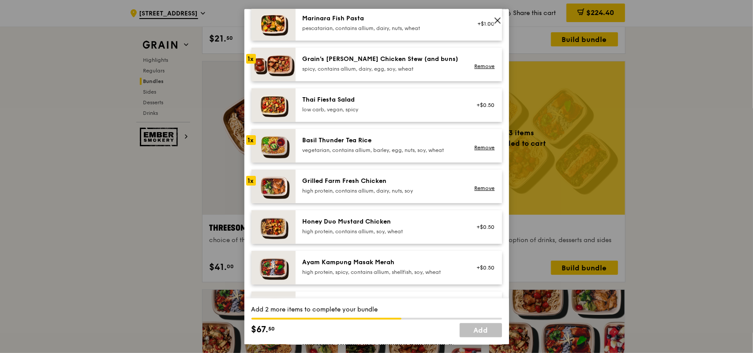
click at [388, 220] on div "Honey Duo Mustard Chicken" at bounding box center [382, 221] width 158 height 9
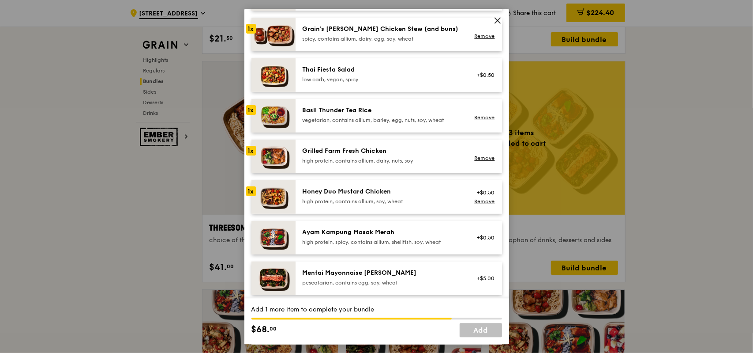
scroll to position [132, 0]
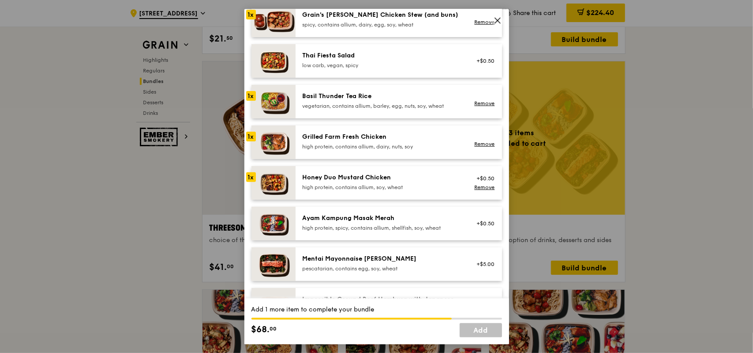
click at [389, 221] on div "Ayam Kampung Masak Merah" at bounding box center [382, 217] width 158 height 9
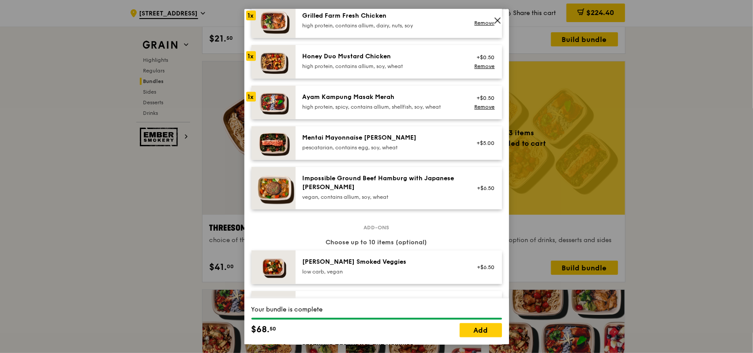
scroll to position [265, 0]
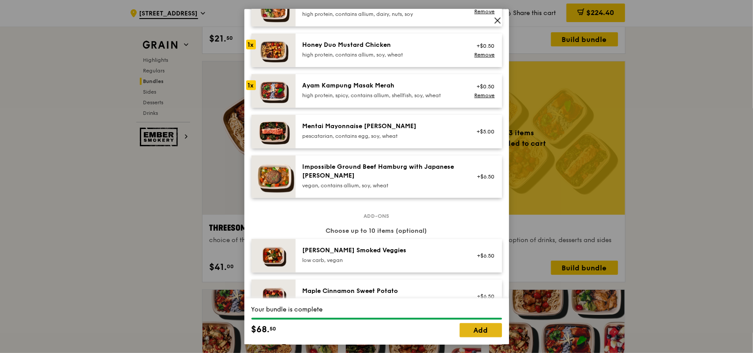
click at [465, 326] on link "Add" at bounding box center [481, 330] width 42 height 14
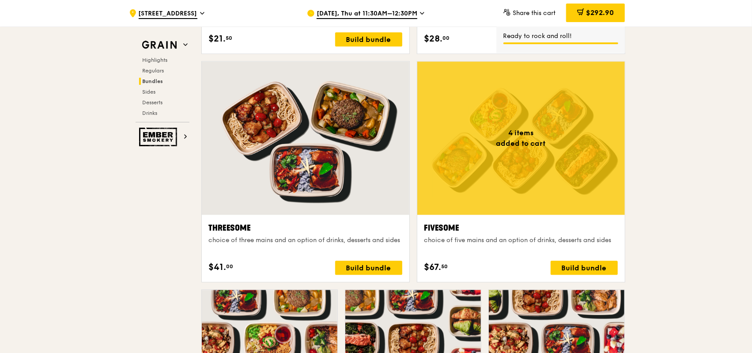
click at [542, 130] on div at bounding box center [520, 137] width 207 height 153
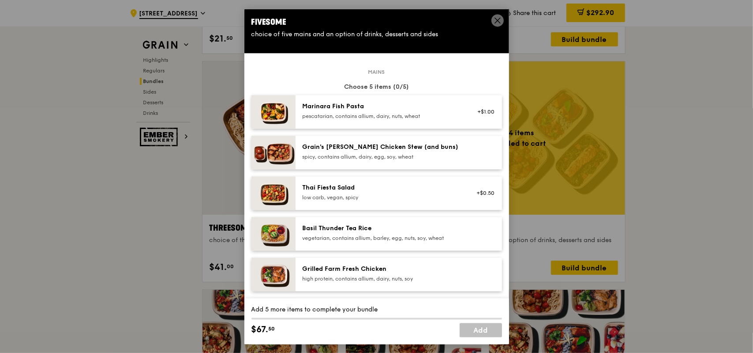
click at [423, 159] on div "spicy, contains allium, dairy, egg, soy, wheat" at bounding box center [382, 156] width 158 height 7
click at [430, 229] on div "Basil Thunder Tea Rice" at bounding box center [382, 228] width 158 height 9
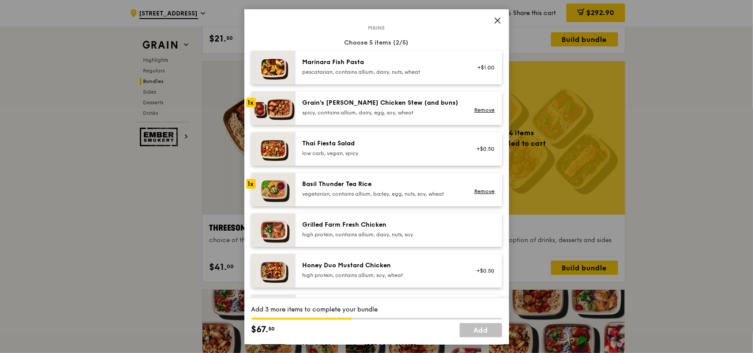
click at [433, 222] on div "Grilled Farm Fresh Chicken" at bounding box center [382, 224] width 158 height 9
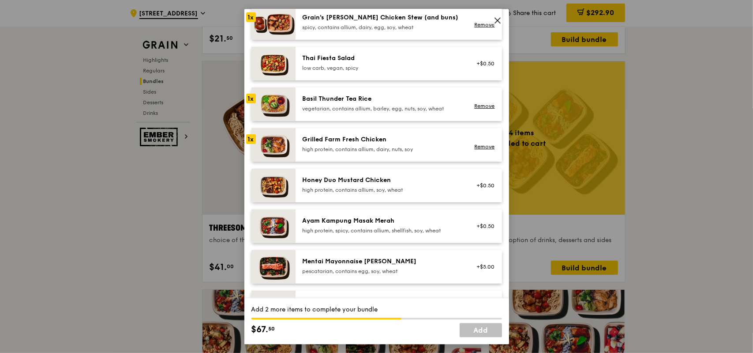
scroll to position [132, 0]
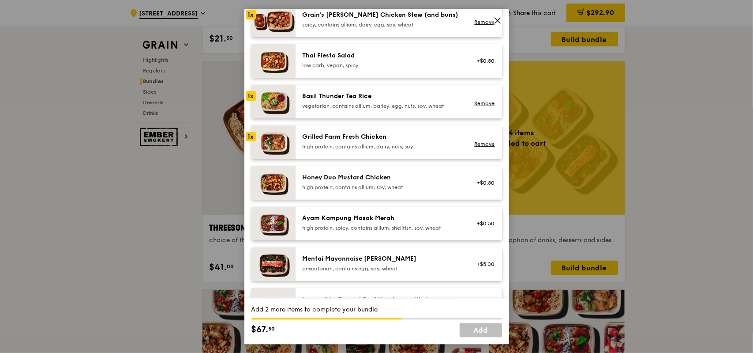
click at [437, 187] on div "high protein, contains allium, soy, wheat" at bounding box center [382, 186] width 158 height 7
click at [431, 224] on div "high protein, spicy, contains allium, shellfish, soy, wheat" at bounding box center [382, 227] width 158 height 7
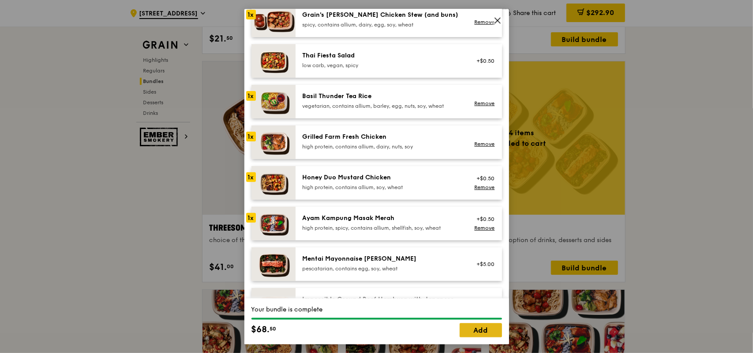
click at [493, 330] on link "Add" at bounding box center [481, 330] width 42 height 14
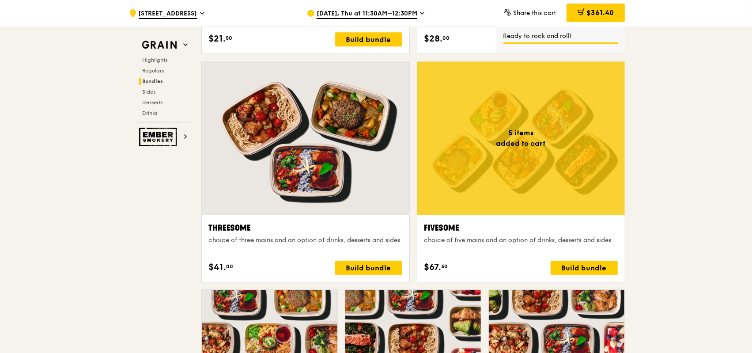
click at [533, 159] on div at bounding box center [520, 137] width 207 height 153
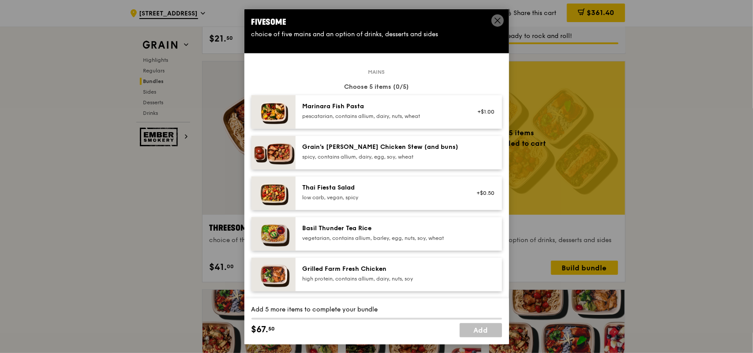
click at [396, 153] on div "spicy, contains allium, dairy, egg, soy, wheat" at bounding box center [382, 156] width 158 height 7
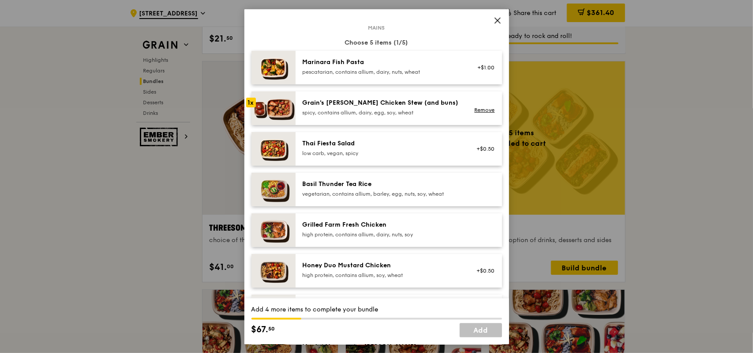
click at [413, 191] on div "vegetarian, contains allium, barley, egg, nuts, soy, wheat" at bounding box center [382, 193] width 158 height 7
click at [425, 239] on div "Grilled Farm Fresh Chicken high protein, contains allium, dairy, nuts, soy" at bounding box center [381, 229] width 169 height 19
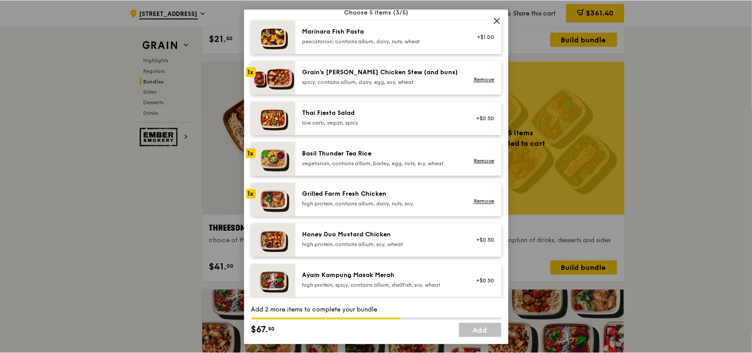
scroll to position [88, 0]
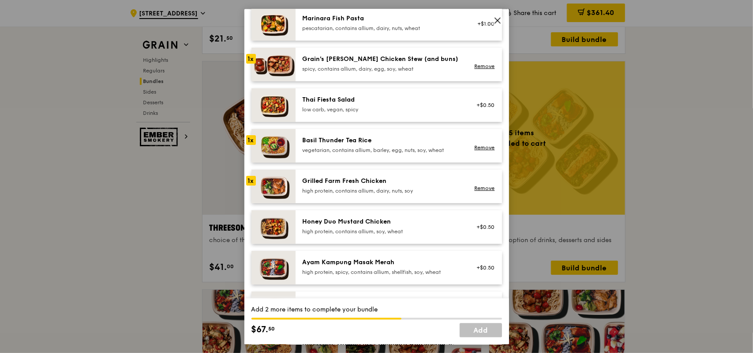
click at [407, 228] on div "high protein, contains allium, soy, wheat" at bounding box center [382, 230] width 158 height 7
click at [417, 105] on div "low carb, vegan, spicy" at bounding box center [382, 108] width 158 height 7
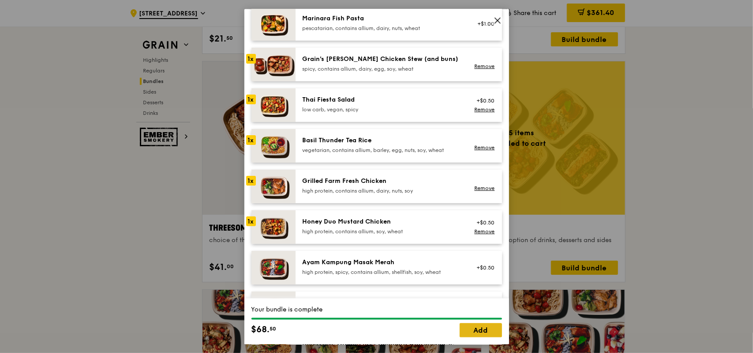
click at [491, 331] on link "Add" at bounding box center [481, 330] width 42 height 14
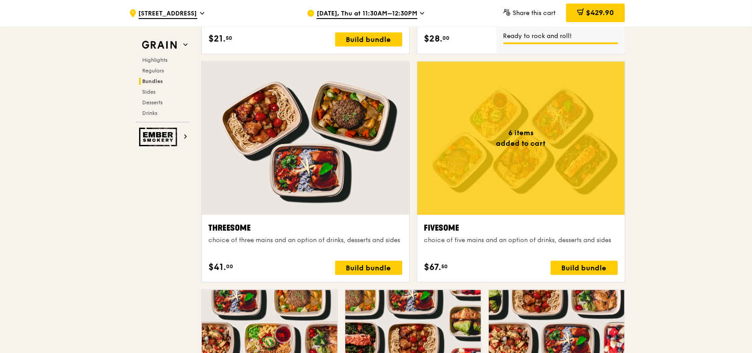
click at [567, 169] on div at bounding box center [520, 137] width 207 height 153
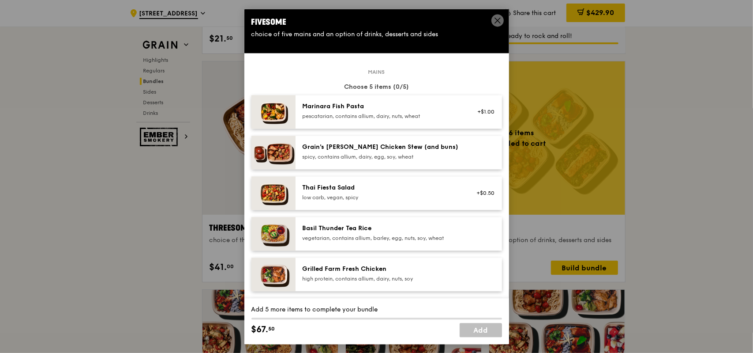
click at [498, 22] on icon at bounding box center [498, 20] width 8 height 8
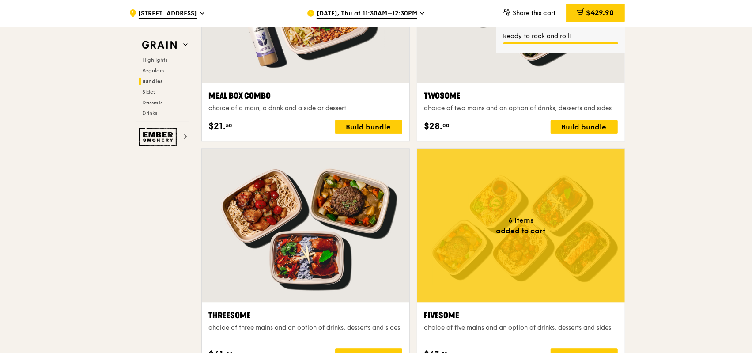
scroll to position [1412, 0]
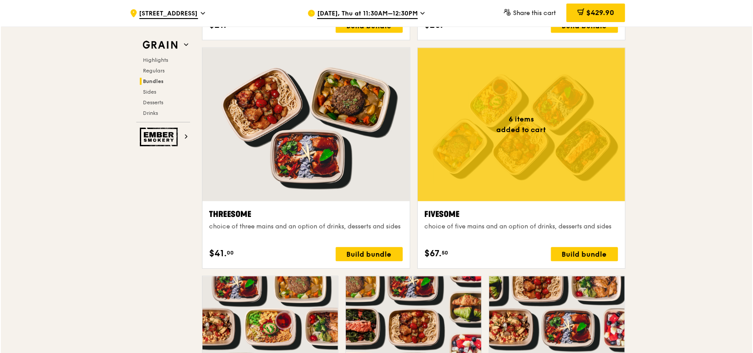
scroll to position [1501, 0]
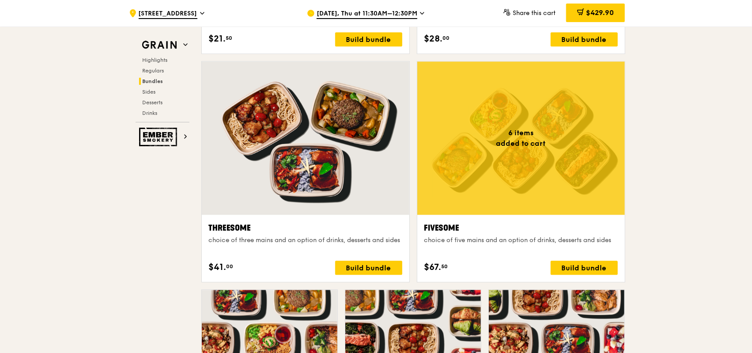
click at [550, 162] on div at bounding box center [520, 137] width 207 height 153
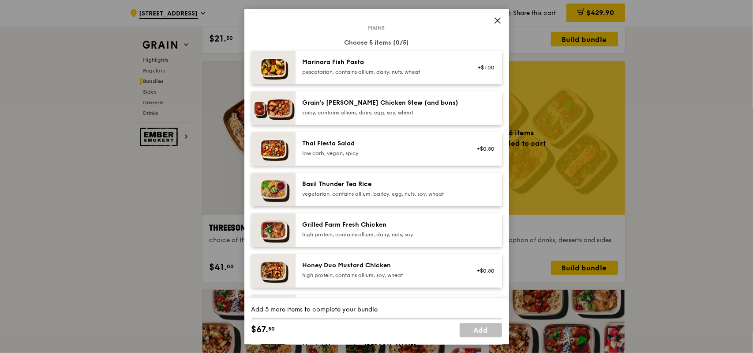
scroll to position [0, 0]
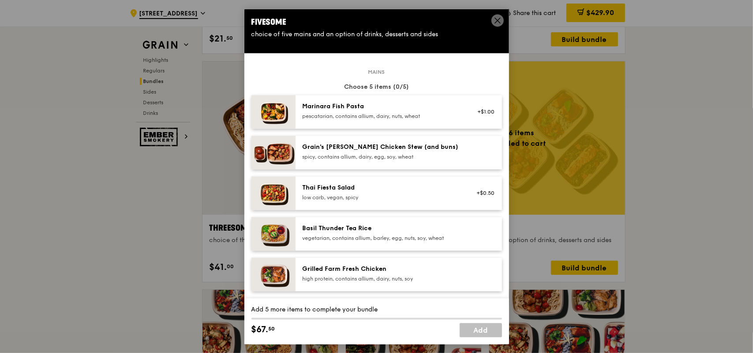
click at [450, 154] on div "spicy, contains allium, dairy, egg, soy, wheat" at bounding box center [382, 156] width 158 height 7
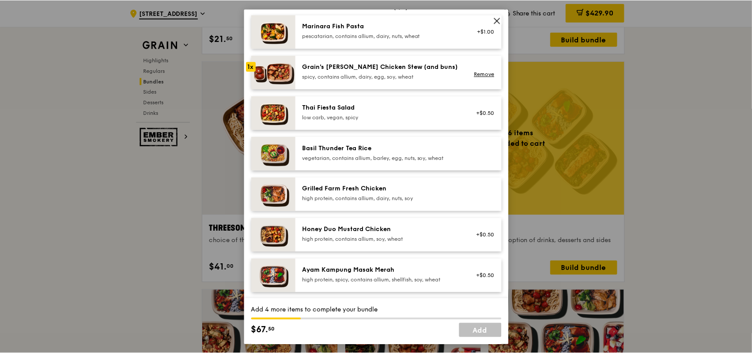
scroll to position [88, 0]
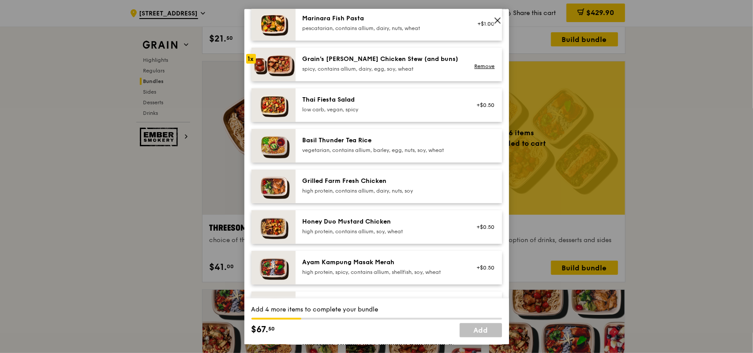
click at [443, 151] on div "vegetarian, contains allium, barley, egg, nuts, soy, wheat" at bounding box center [382, 149] width 158 height 7
click at [443, 182] on div "Grilled Farm Fresh Chicken" at bounding box center [382, 180] width 158 height 9
click at [449, 230] on div "high protein, contains allium, soy, wheat" at bounding box center [382, 230] width 158 height 7
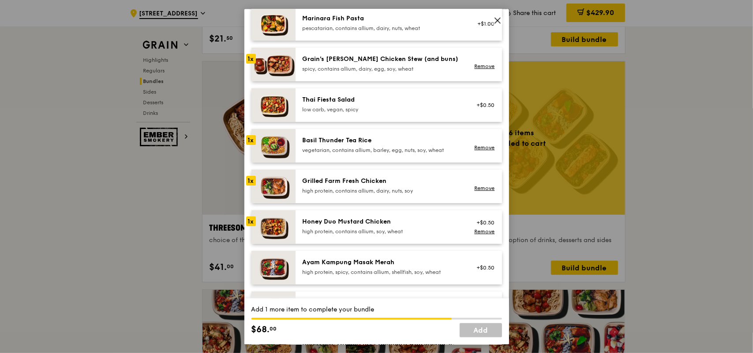
click at [417, 110] on div "low carb, vegan, spicy" at bounding box center [382, 108] width 158 height 7
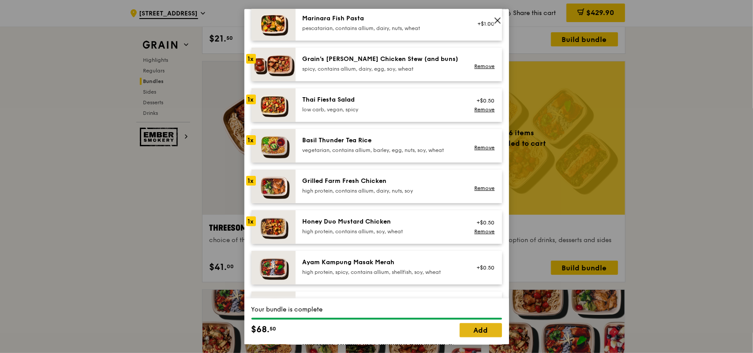
click at [488, 331] on link "Add" at bounding box center [481, 330] width 42 height 14
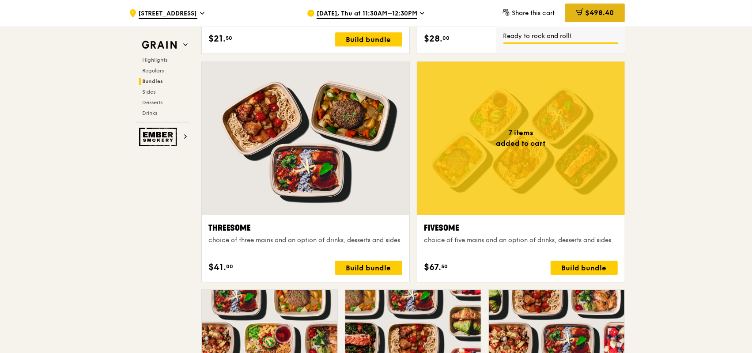
click at [596, 14] on span "$498.40" at bounding box center [599, 12] width 29 height 8
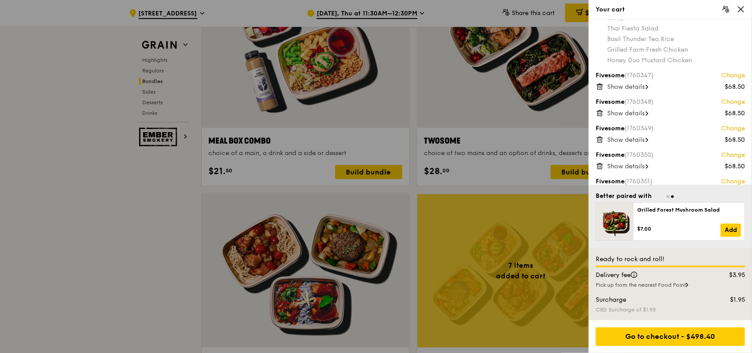
scroll to position [0, 0]
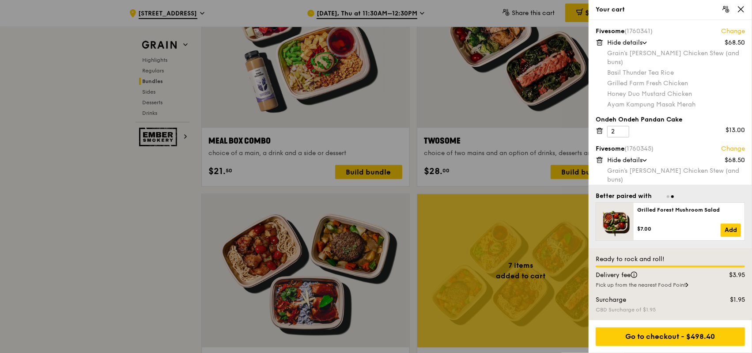
click at [643, 43] on span at bounding box center [644, 42] width 9 height 3
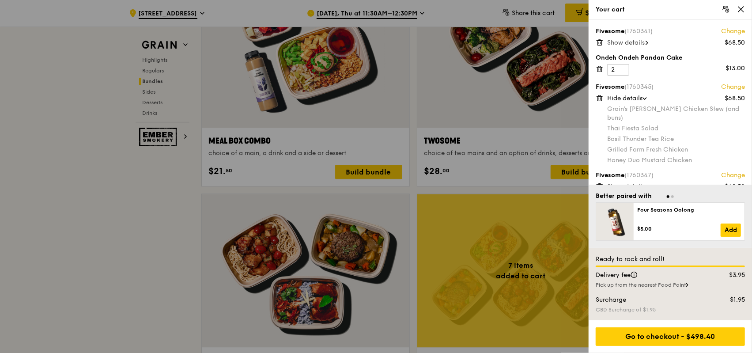
click at [645, 98] on icon at bounding box center [645, 99] width 4 height 2
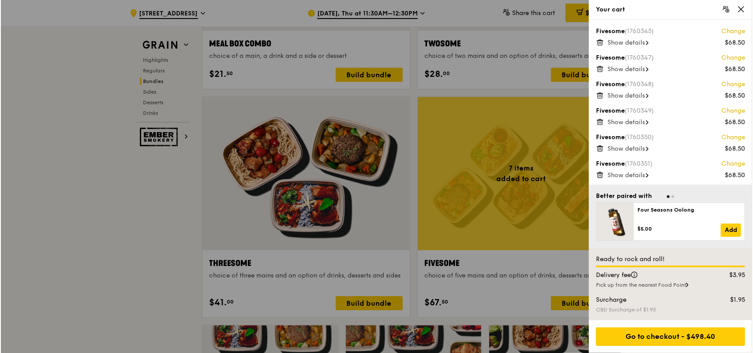
scroll to position [1545, 0]
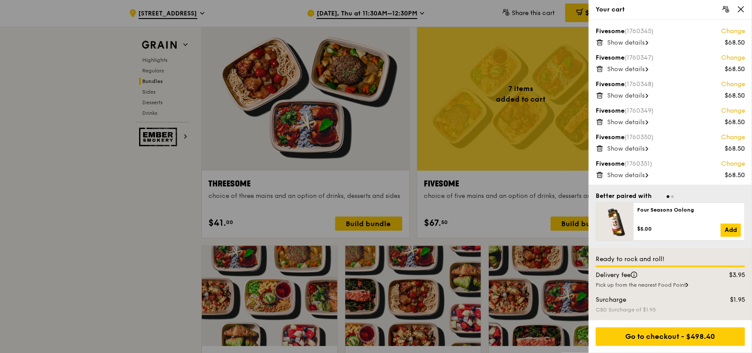
click at [520, 186] on div at bounding box center [376, 176] width 752 height 353
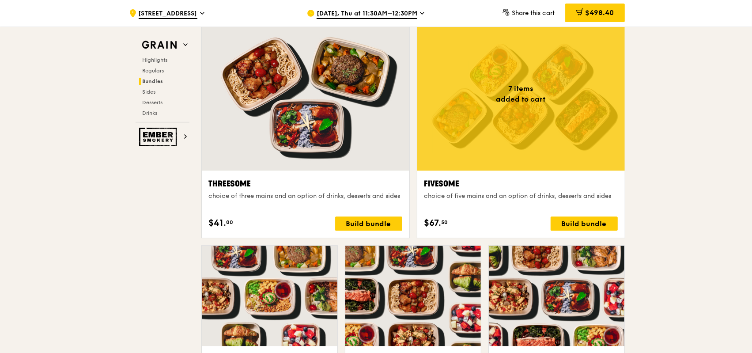
click at [539, 126] on div at bounding box center [520, 93] width 207 height 153
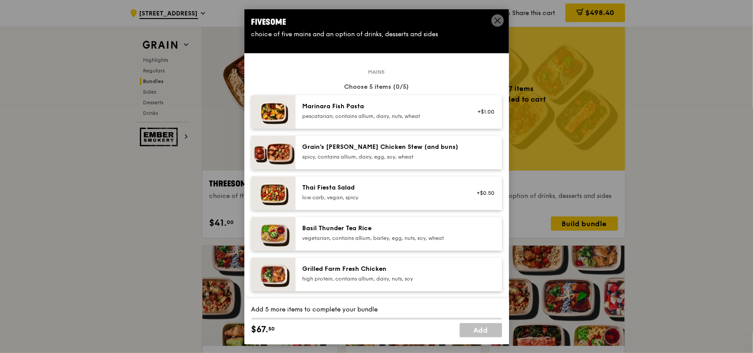
click at [418, 154] on div "spicy, contains allium, dairy, egg, soy, wheat" at bounding box center [382, 156] width 158 height 7
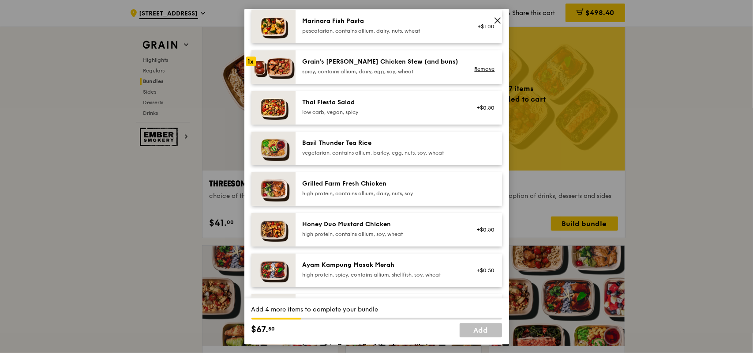
scroll to position [88, 0]
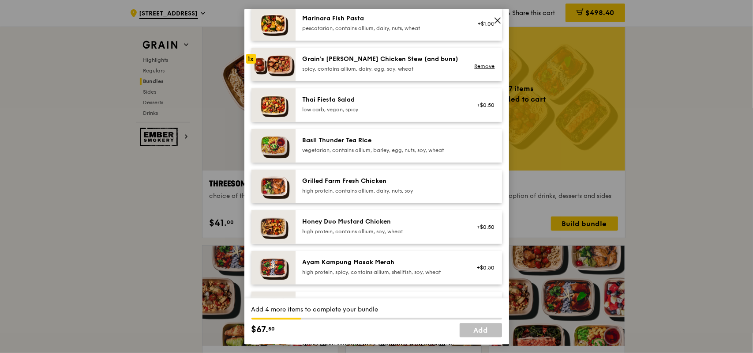
click at [414, 148] on div "vegetarian, contains allium, barley, egg, nuts, soy, wheat" at bounding box center [382, 149] width 158 height 7
click at [423, 186] on div "Grilled Farm Fresh Chicken high protein, contains allium, dairy, nuts, soy" at bounding box center [382, 185] width 158 height 18
click at [434, 226] on div "Honey Duo Mustard Chicken high protein, contains allium, soy, wheat" at bounding box center [382, 226] width 158 height 18
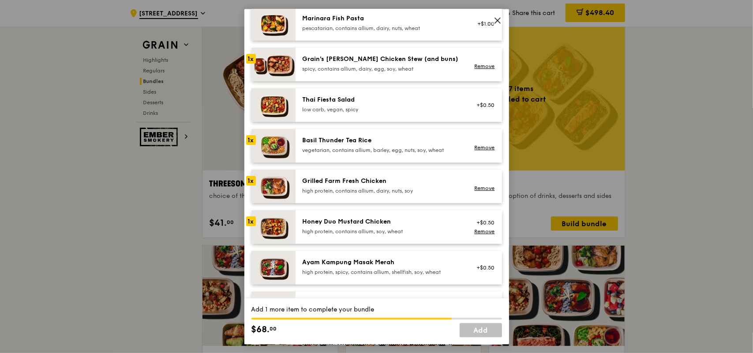
click at [442, 270] on div "high protein, spicy, contains allium, shellfish, soy, wheat" at bounding box center [382, 271] width 158 height 7
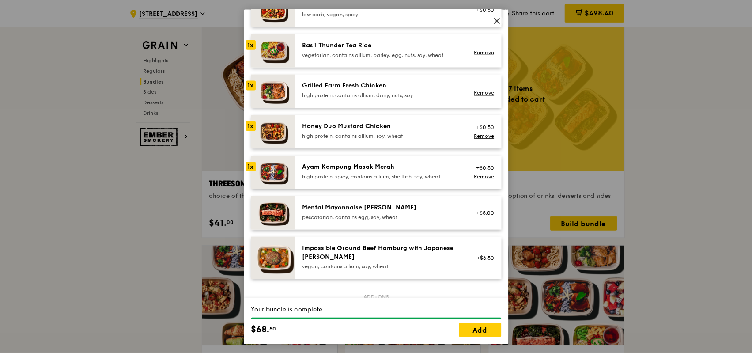
scroll to position [221, 0]
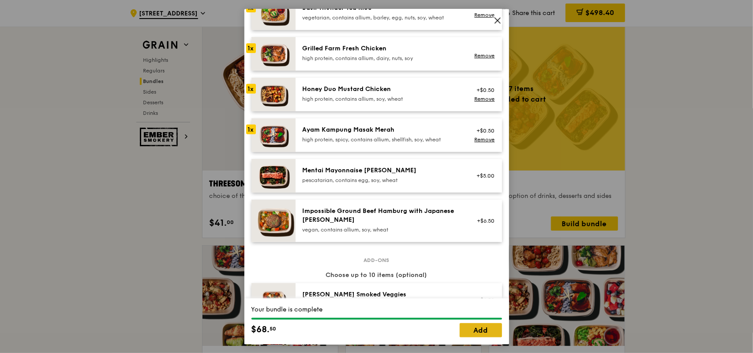
click at [487, 331] on link "Add" at bounding box center [481, 330] width 42 height 14
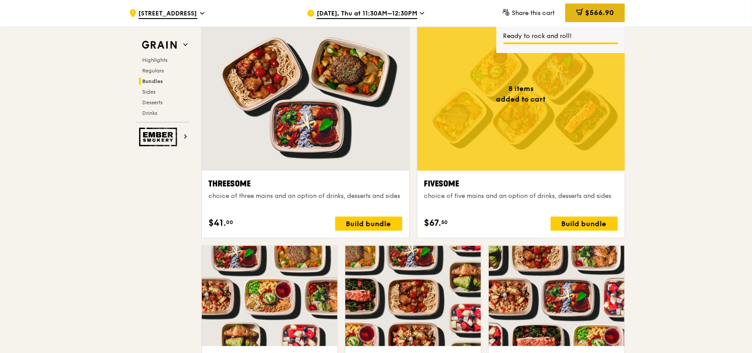
click at [596, 19] on div "$566.90" at bounding box center [595, 13] width 60 height 19
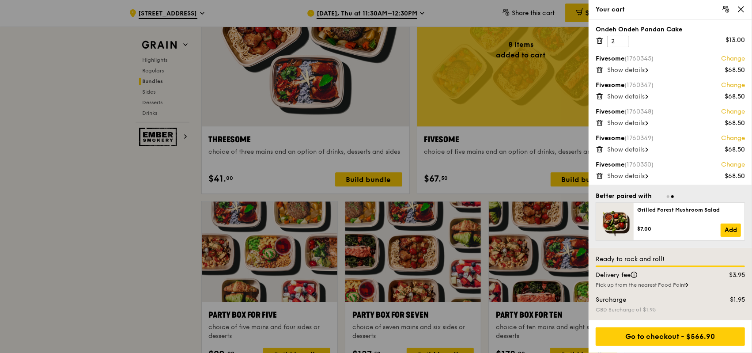
scroll to position [0, 0]
click at [601, 70] on icon at bounding box center [599, 69] width 8 height 8
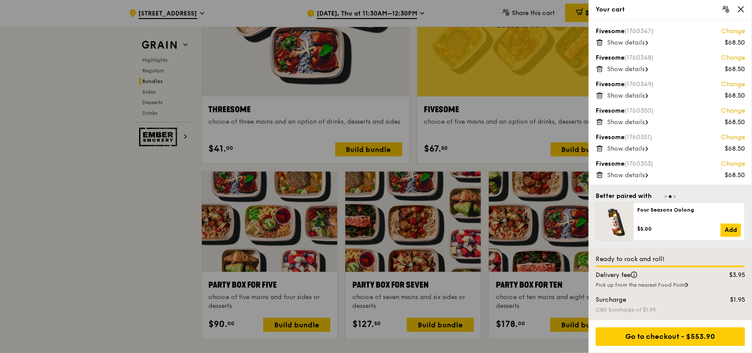
scroll to position [1633, 0]
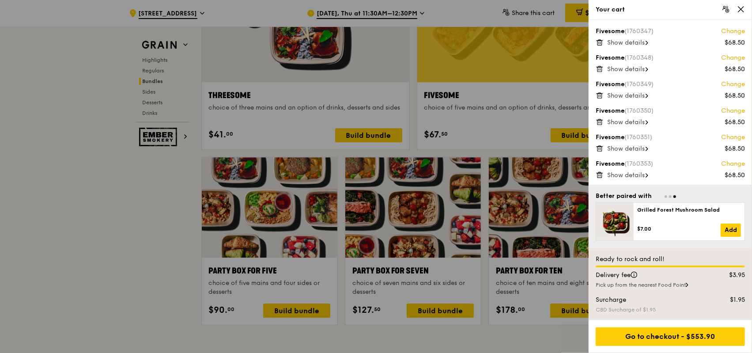
click at [668, 286] on div "Pick up from the nearest Food Point" at bounding box center [669, 284] width 149 height 7
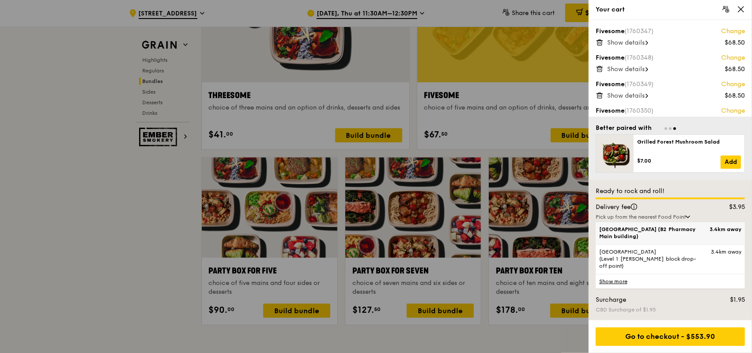
scroll to position [1677, 0]
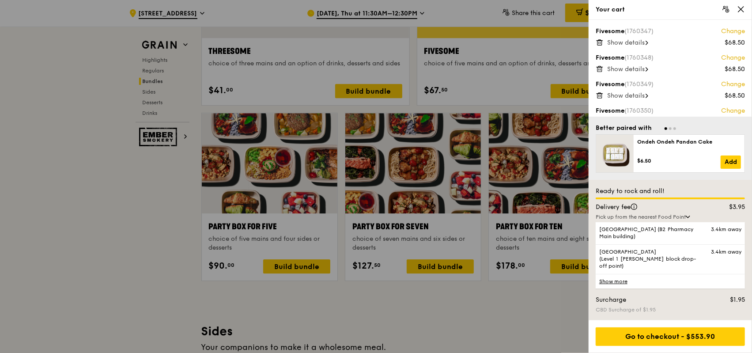
click at [682, 220] on div "Pick up from the nearest Food Point" at bounding box center [669, 216] width 149 height 7
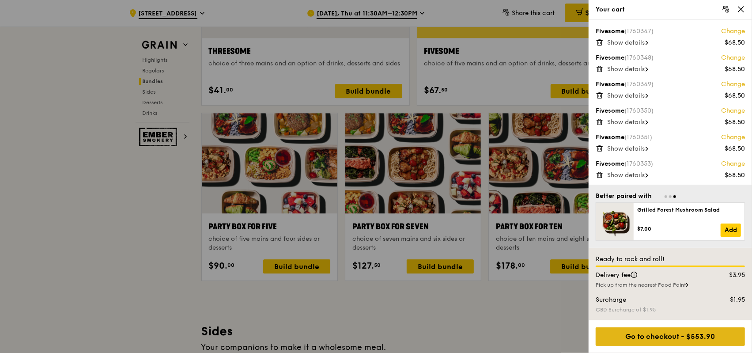
click at [704, 336] on div "Go to checkout - $553.90" at bounding box center [669, 336] width 149 height 19
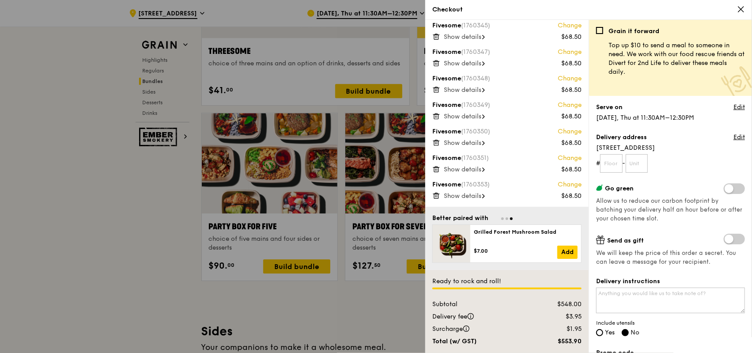
scroll to position [31, 0]
click at [676, 163] on form "# -" at bounding box center [670, 163] width 149 height 19
click at [663, 149] on span "[STREET_ADDRESS]" at bounding box center [670, 147] width 149 height 9
click at [615, 162] on input "text" at bounding box center [611, 163] width 23 height 19
type input "03"
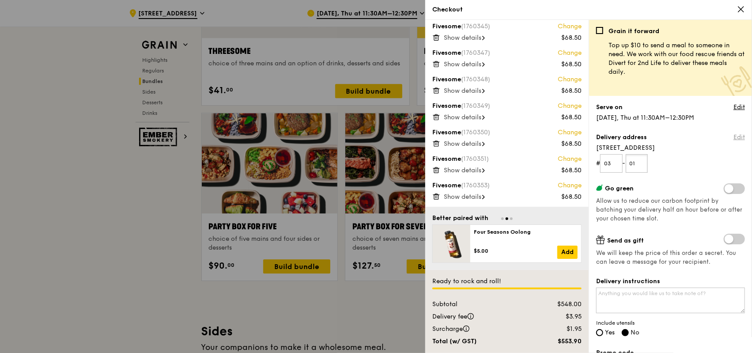
type input "01"
click at [733, 141] on link "Edit" at bounding box center [738, 137] width 11 height 9
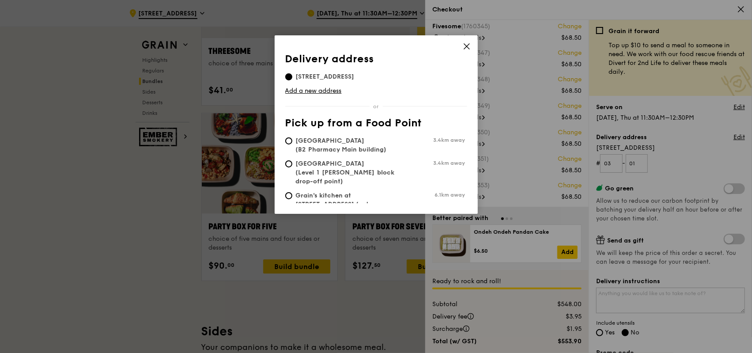
click at [469, 48] on icon at bounding box center [467, 46] width 8 height 8
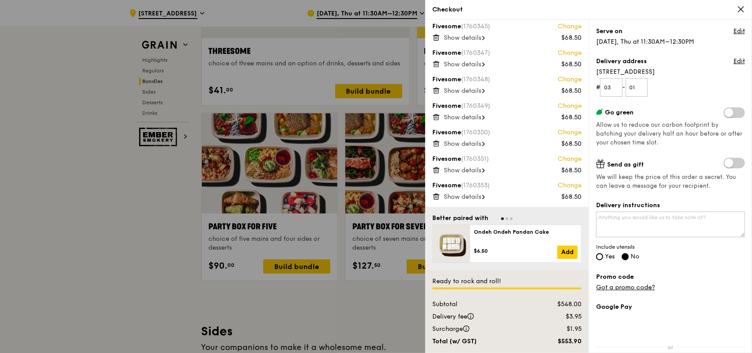
scroll to position [88, 0]
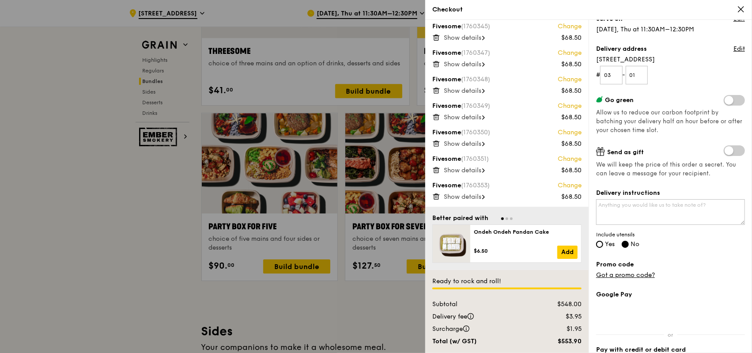
click at [606, 240] on span "Yes" at bounding box center [610, 244] width 10 height 8
click at [603, 241] on input "Yes" at bounding box center [599, 244] width 7 height 7
radio input "true"
radio input "false"
click at [637, 212] on textarea "Delivery instructions" at bounding box center [670, 212] width 149 height 26
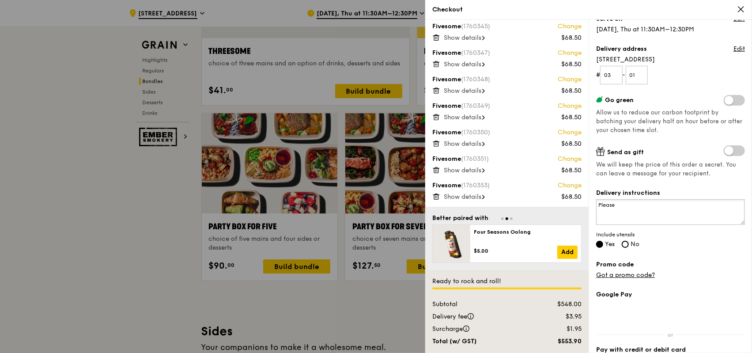
type textarea "Please"
click at [637, 212] on textarea "Delivery instructions" at bounding box center [670, 212] width 149 height 26
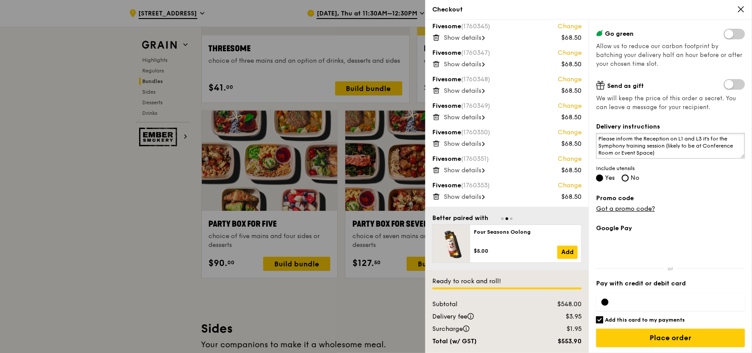
scroll to position [1810, 0]
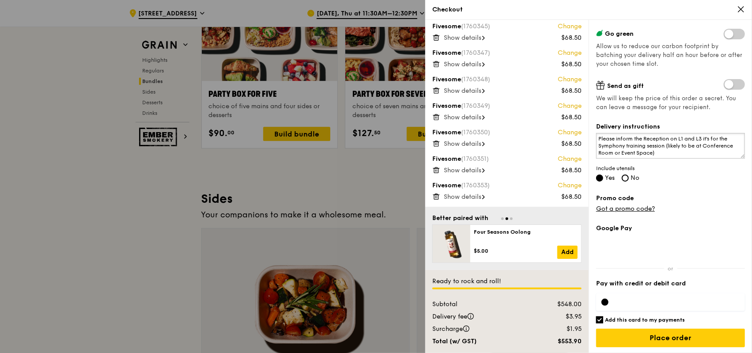
type textarea "Please inform the Reception on L1 and L3 it's for the Symphony training session…"
click at [617, 320] on h6 "Add this card to my payments" at bounding box center [645, 319] width 80 height 7
click at [603, 320] on input "Add this card to my payments" at bounding box center [599, 319] width 7 height 7
checkbox input "false"
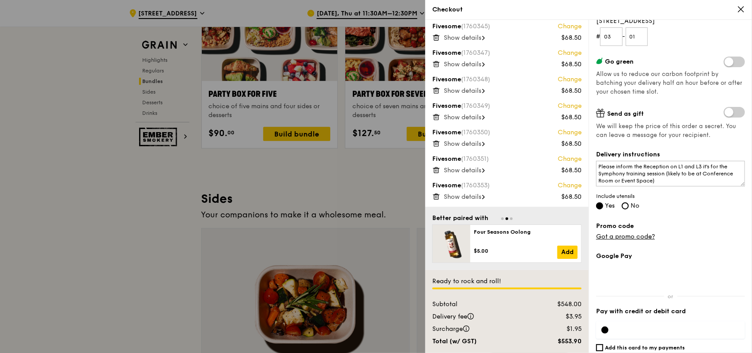
scroll to position [154, 0]
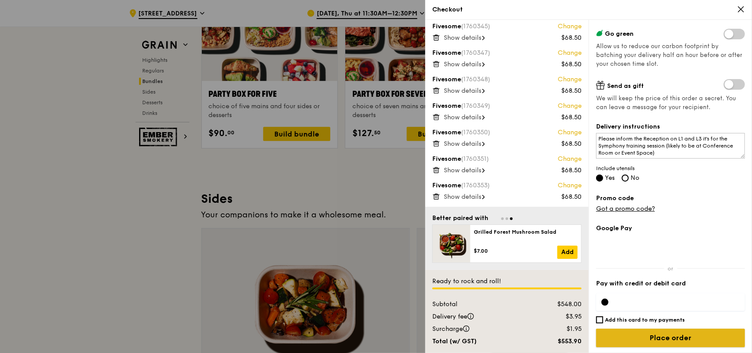
click at [689, 333] on input "Place order" at bounding box center [670, 337] width 149 height 19
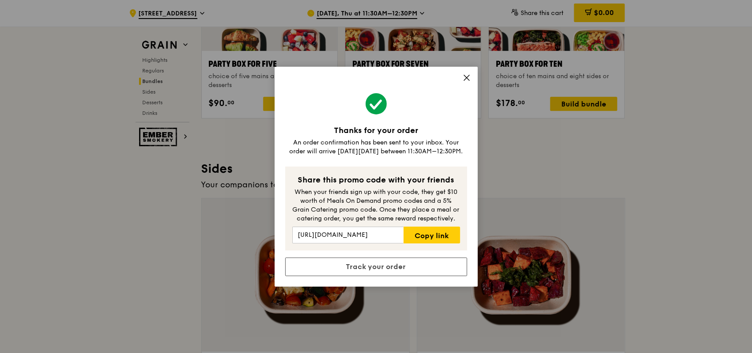
scroll to position [1854, 0]
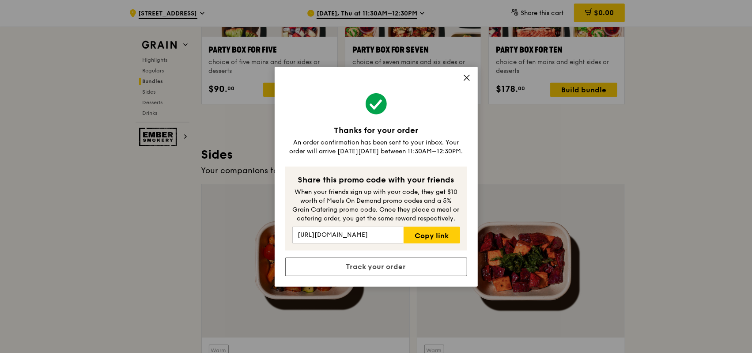
click at [468, 77] on icon at bounding box center [467, 78] width 8 height 8
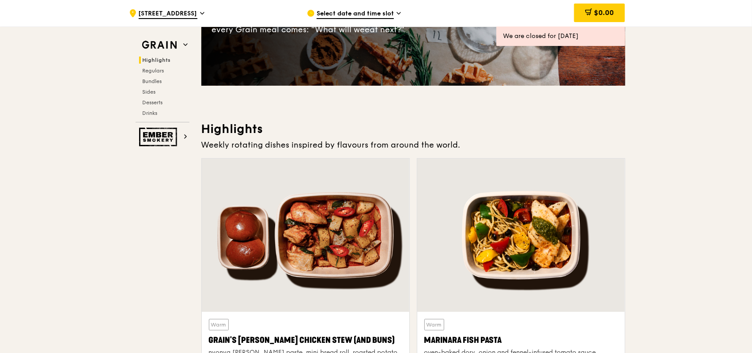
scroll to position [0, 0]
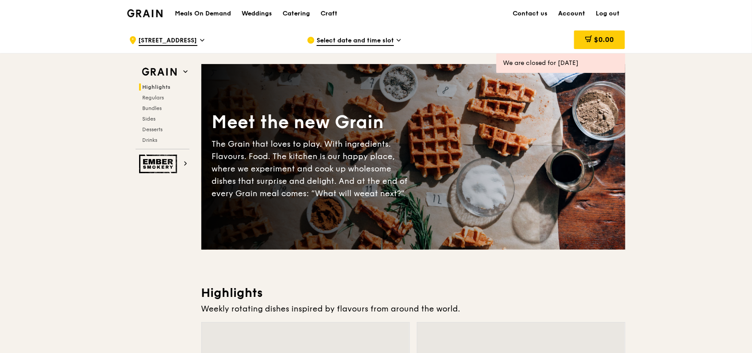
click at [569, 9] on link "Account" at bounding box center [572, 13] width 38 height 26
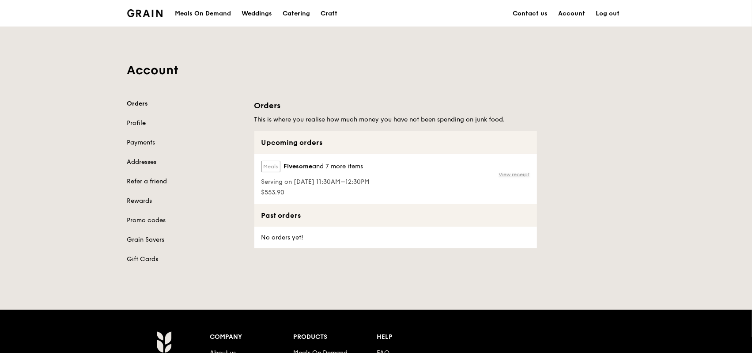
click at [514, 175] on link "View receipt" at bounding box center [514, 174] width 31 height 7
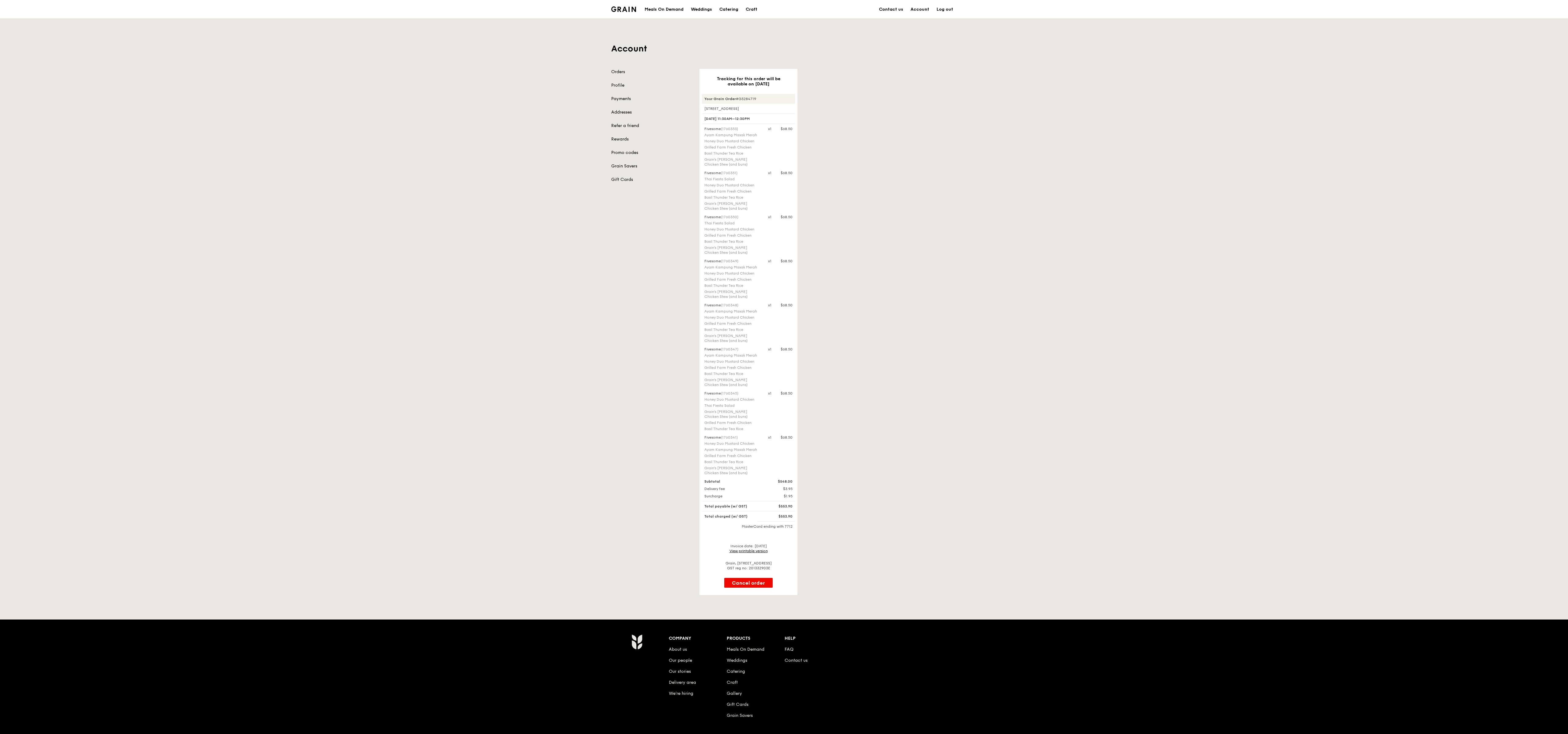
click at [521, 244] on div "Account Orders Profile Payments Addresses Refer a friend Rewards Promo codes Gr…" at bounding box center [784, 307] width 1568 height 577
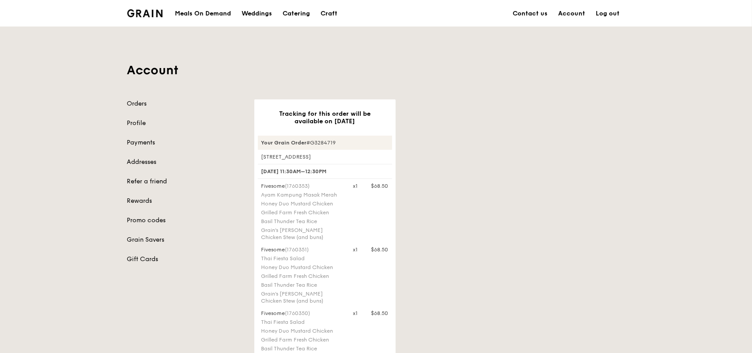
click at [617, 12] on link "Log out" at bounding box center [608, 13] width 34 height 26
